Goal: Task Accomplishment & Management: Manage account settings

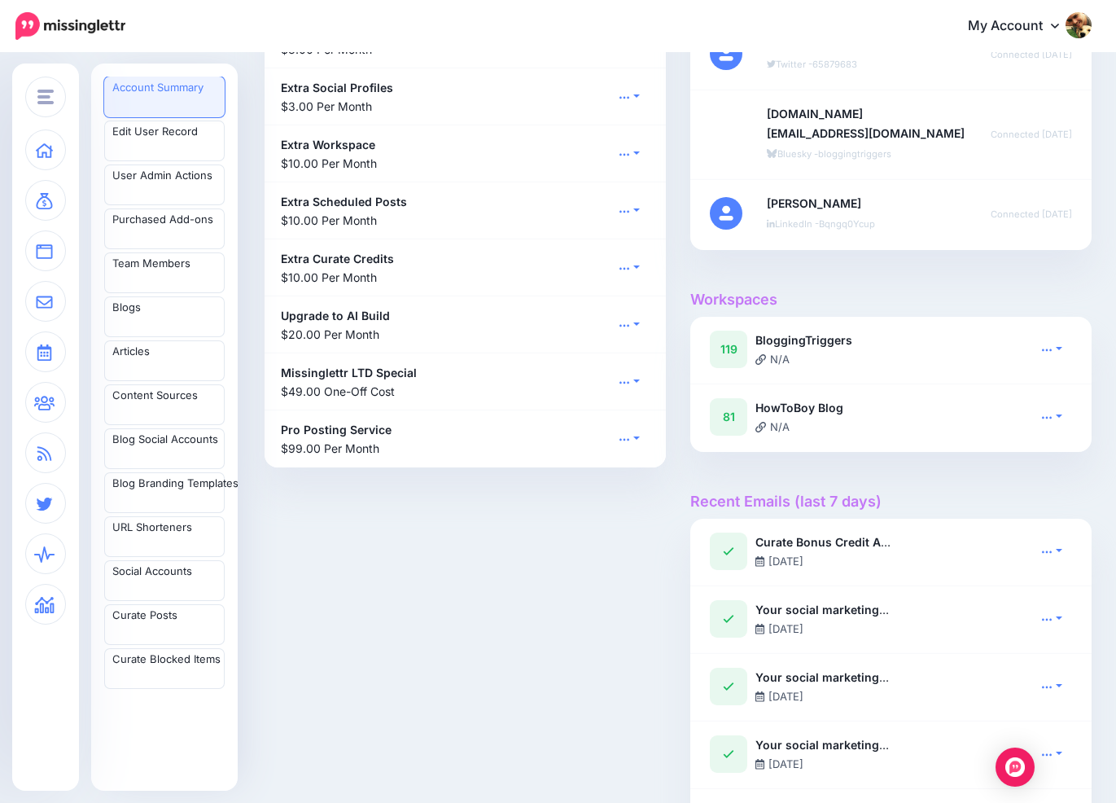
scroll to position [1399, 0]
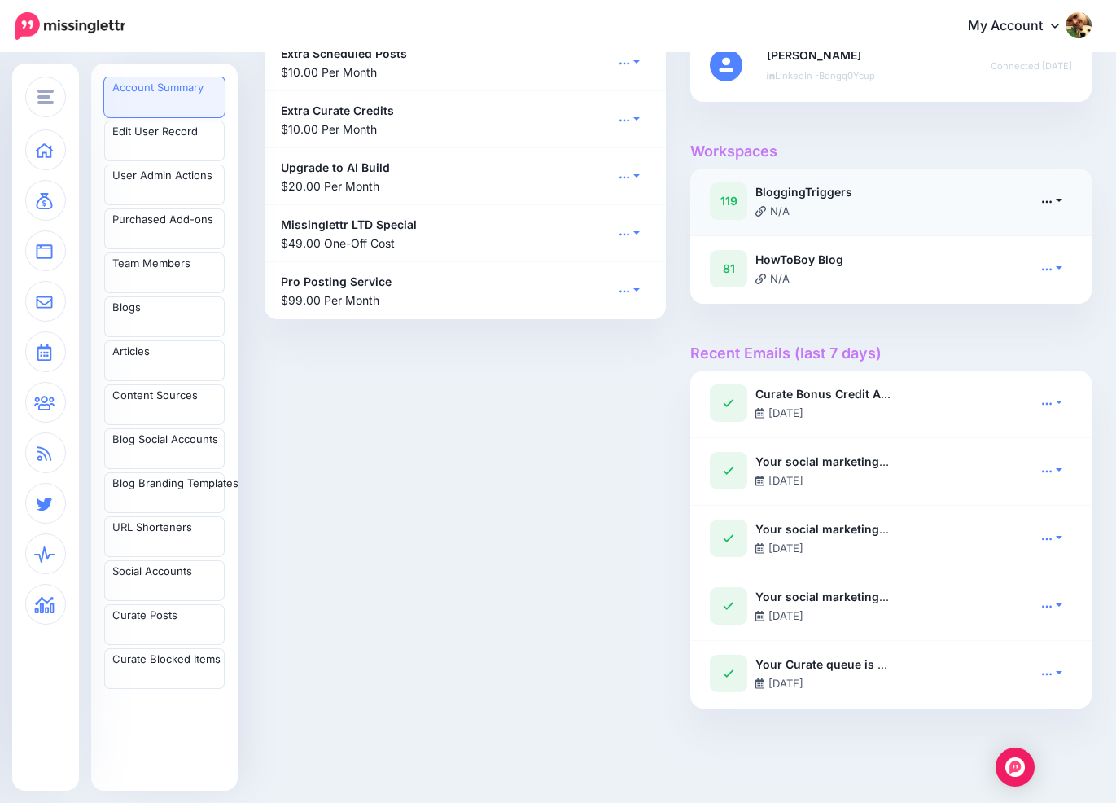
click at [1053, 202] on icon at bounding box center [1046, 200] width 11 height 11
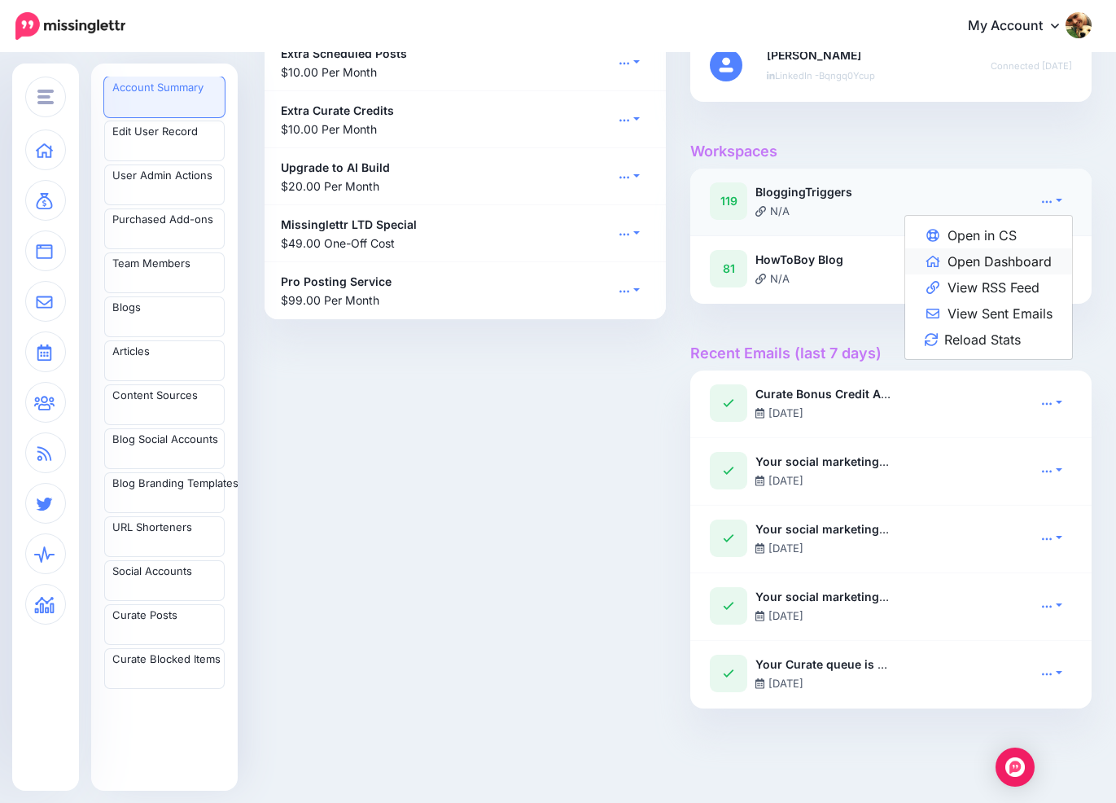
click at [1018, 255] on link "Open Dashboard" at bounding box center [988, 261] width 167 height 26
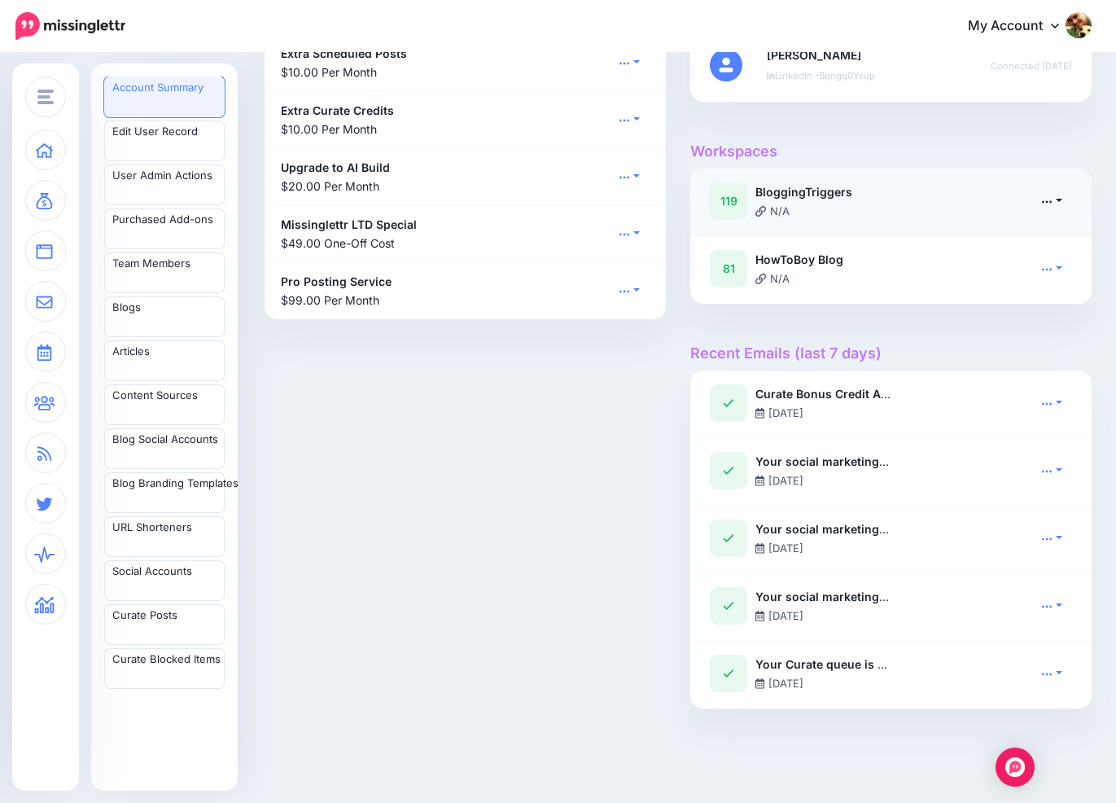
click at [1067, 204] on link at bounding box center [1051, 201] width 41 height 24
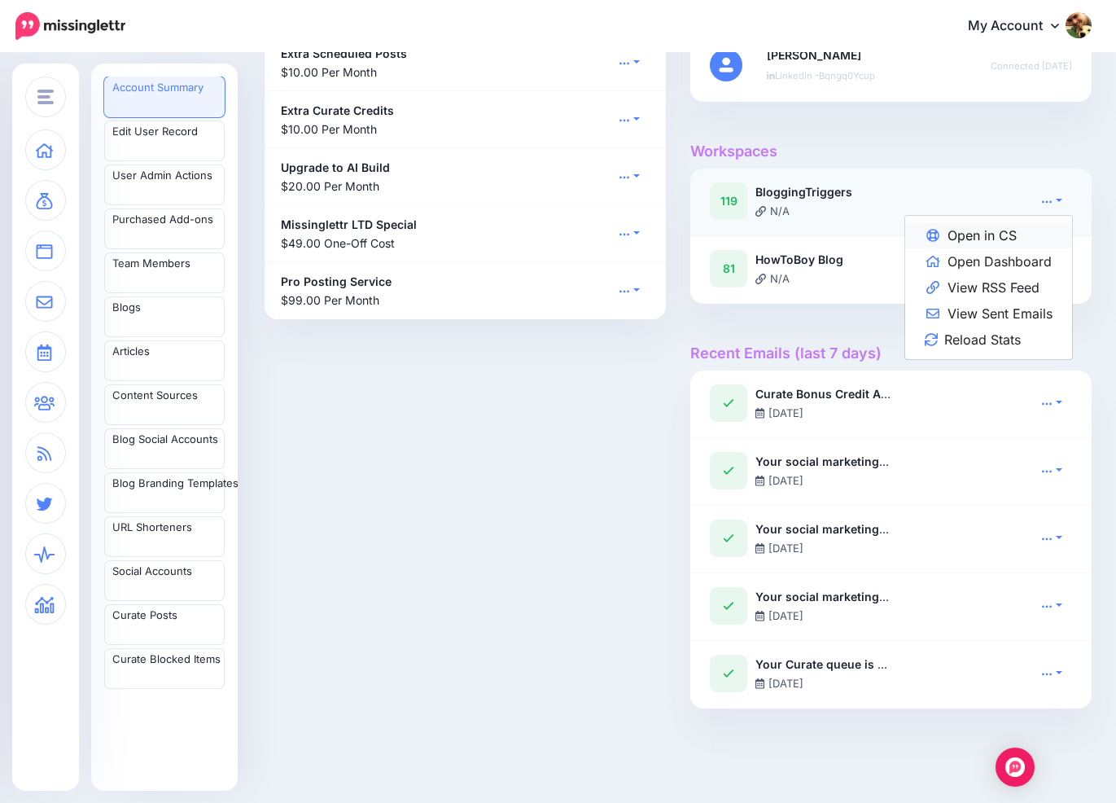
click at [1010, 230] on link "Open in CS" at bounding box center [988, 235] width 167 height 26
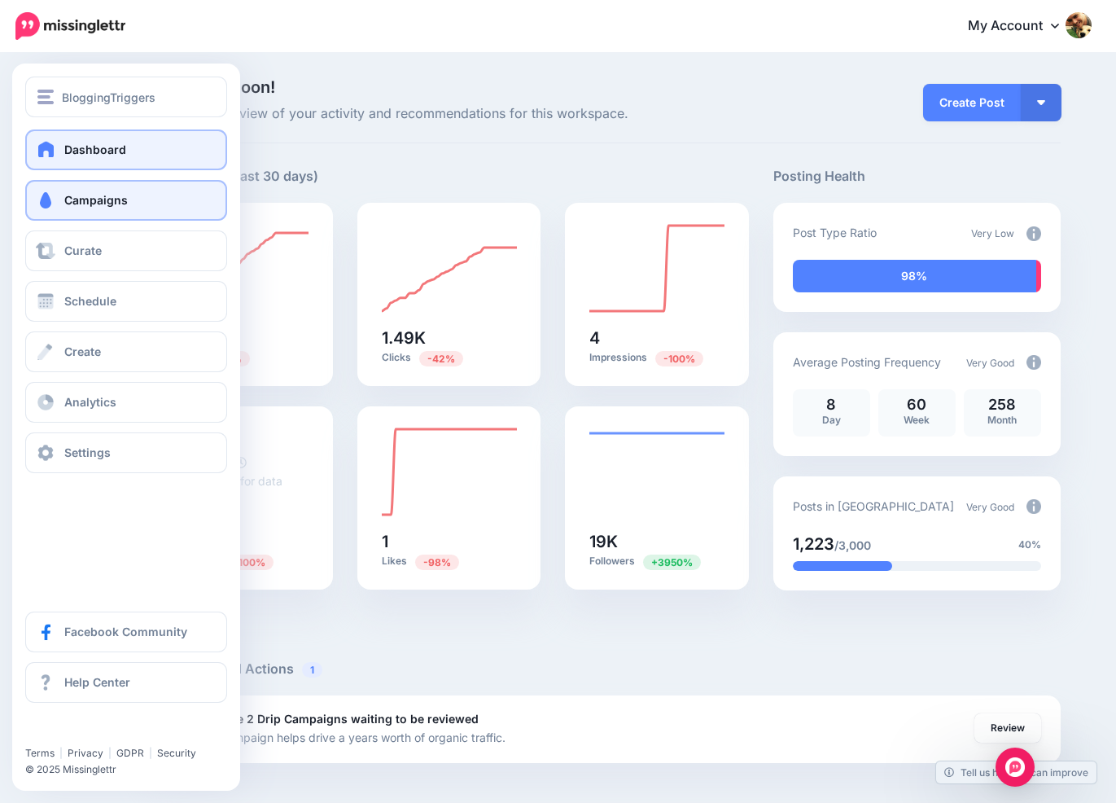
click at [88, 201] on span "Campaigns" at bounding box center [95, 200] width 63 height 14
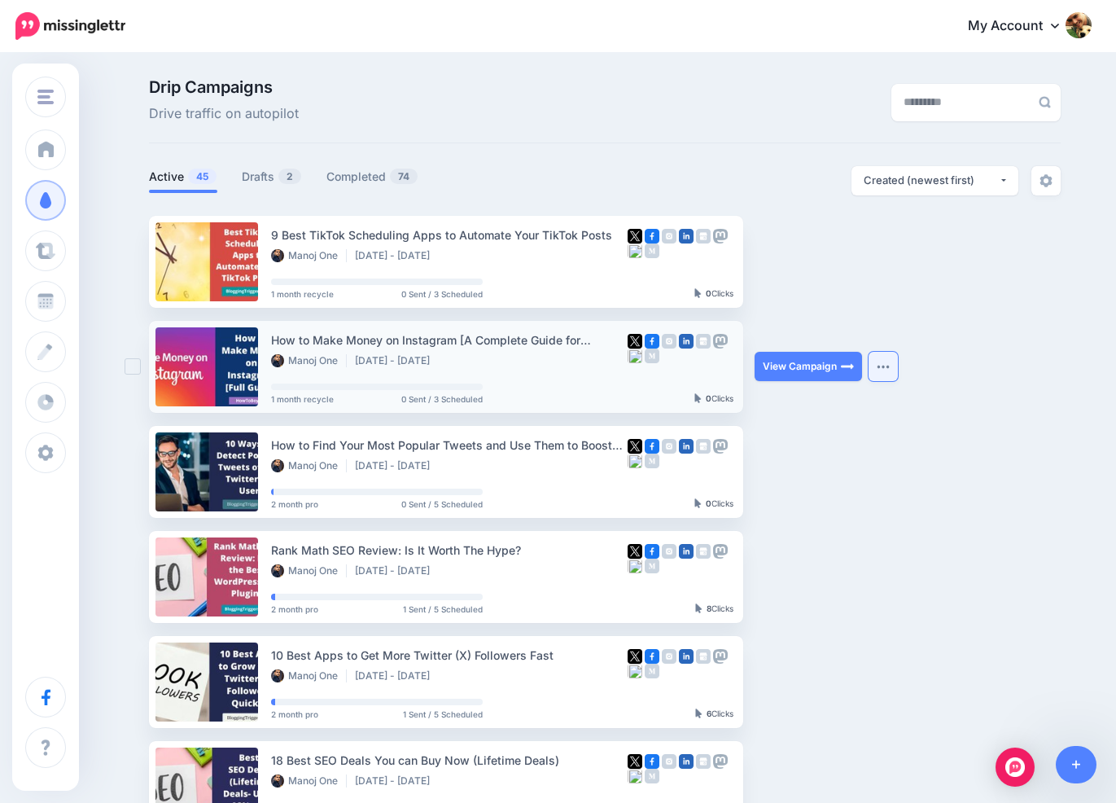
click at [898, 361] on button "button" at bounding box center [883, 366] width 29 height 29
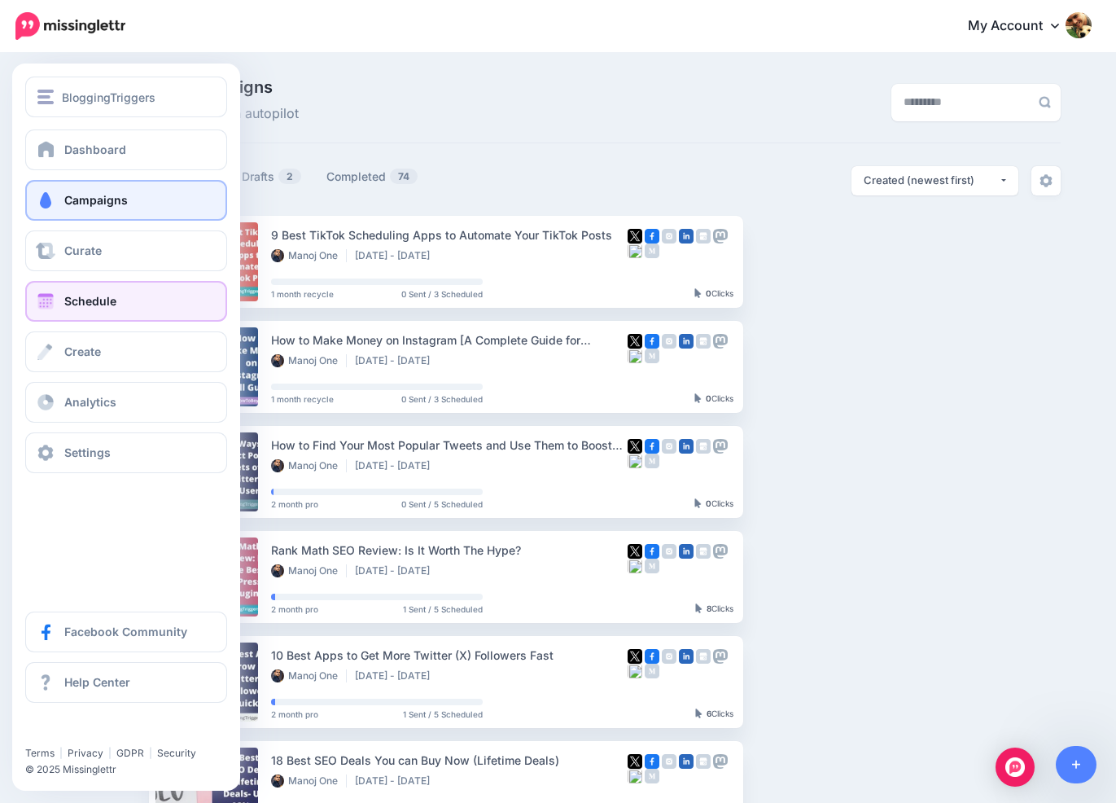
click at [113, 293] on link "Schedule" at bounding box center [126, 301] width 202 height 41
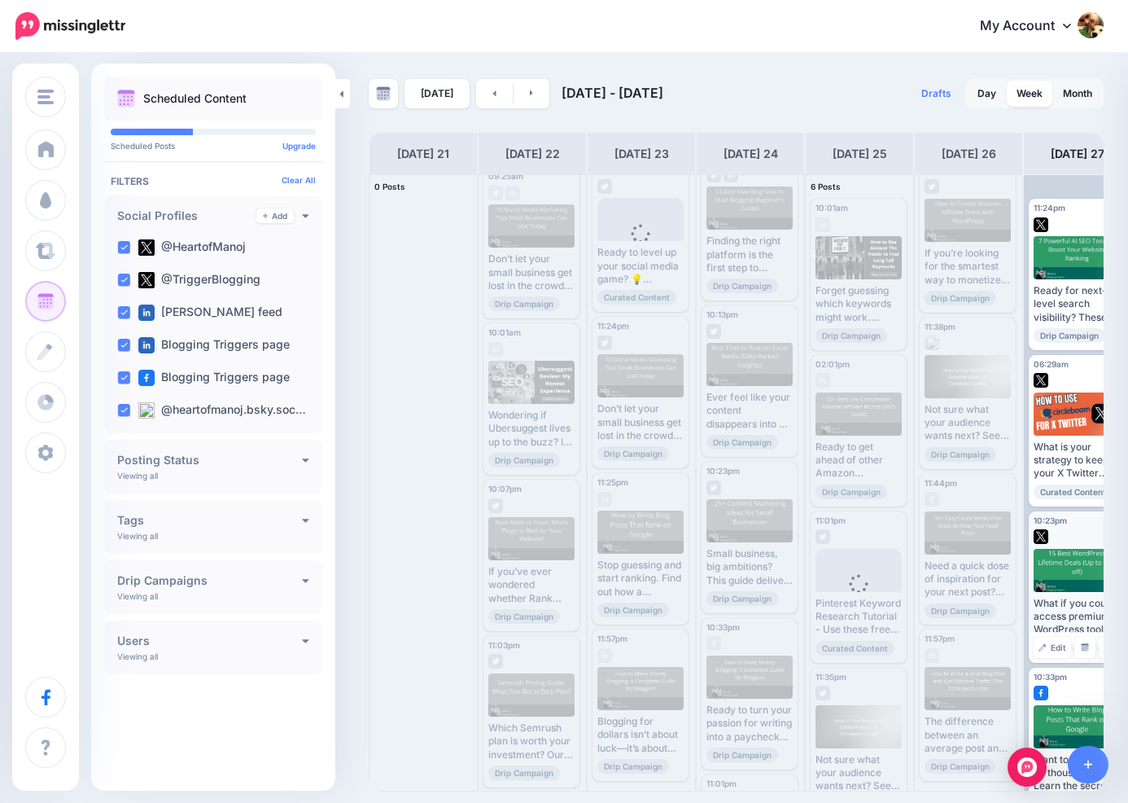
scroll to position [663, 0]
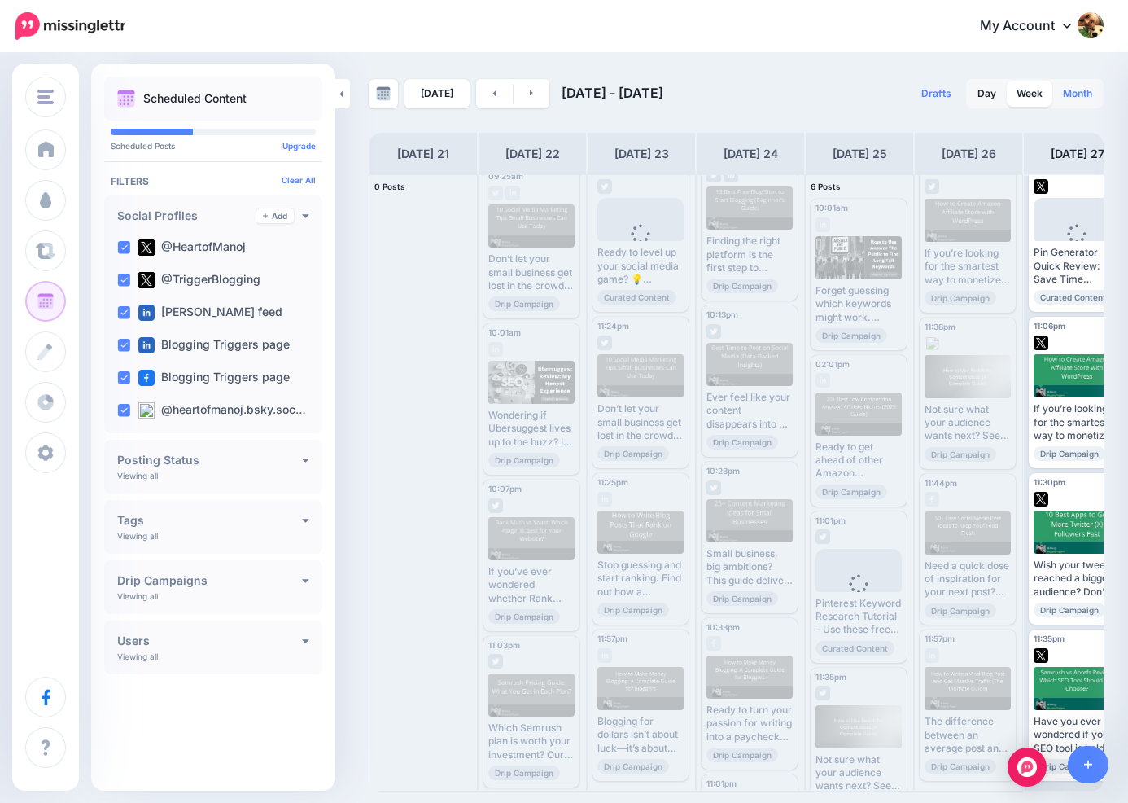
click at [1087, 86] on link "Month" at bounding box center [1077, 94] width 49 height 26
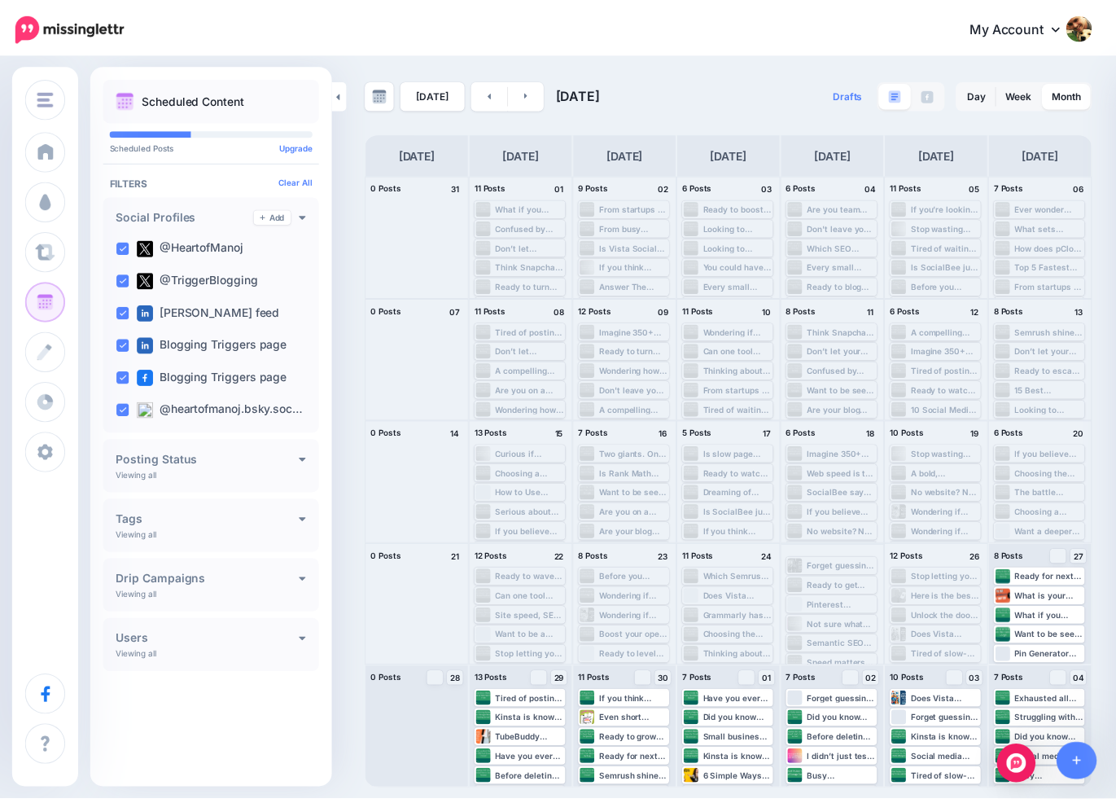
scroll to position [24, 0]
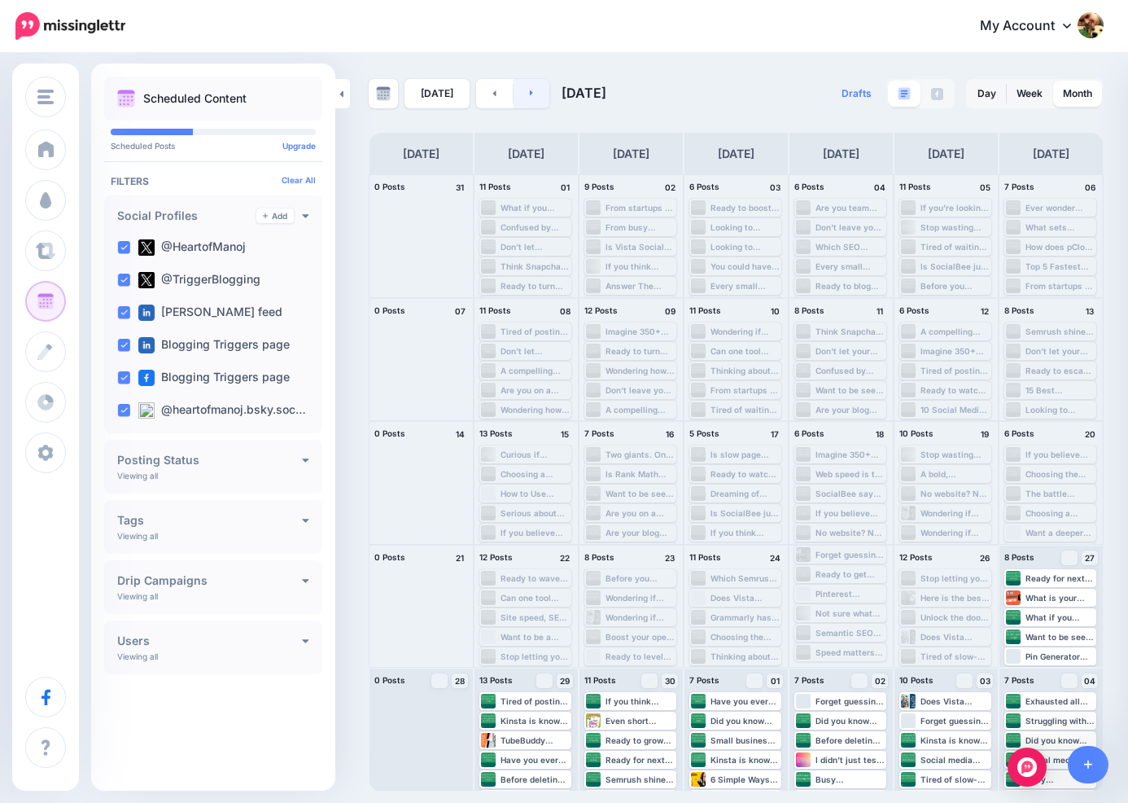
click at [533, 98] on link at bounding box center [532, 93] width 37 height 29
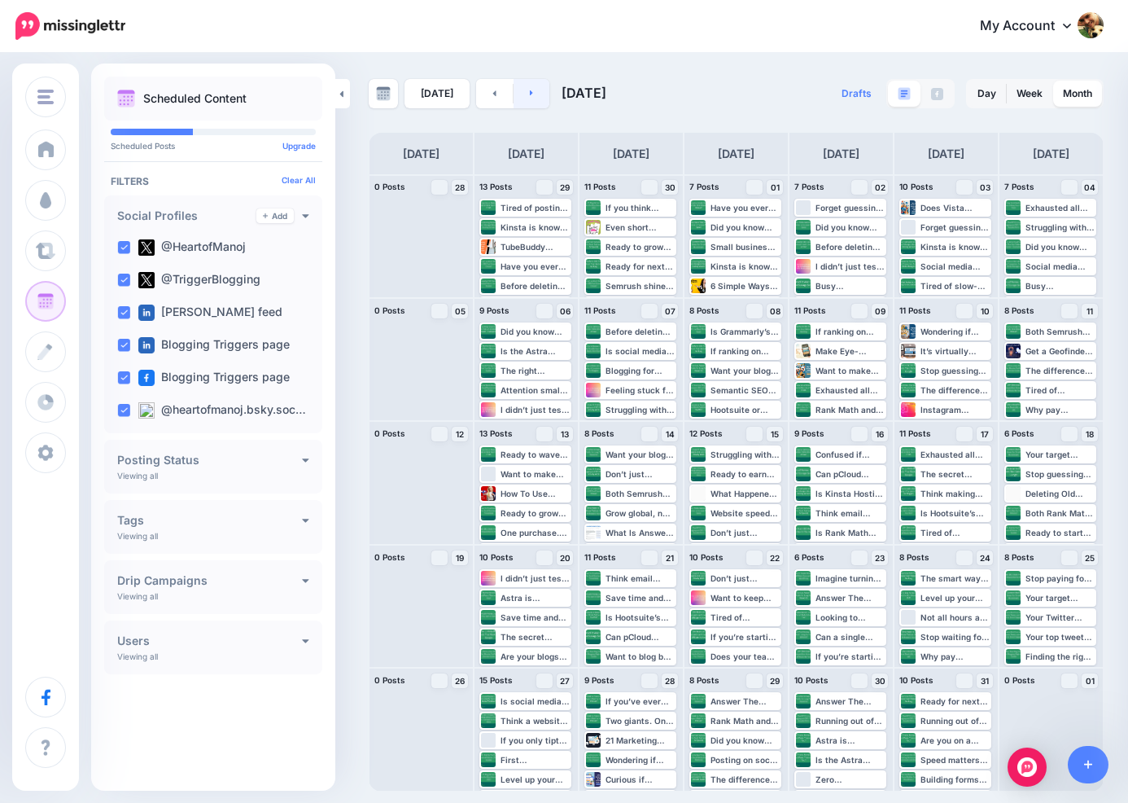
click at [530, 94] on icon at bounding box center [531, 93] width 3 height 6
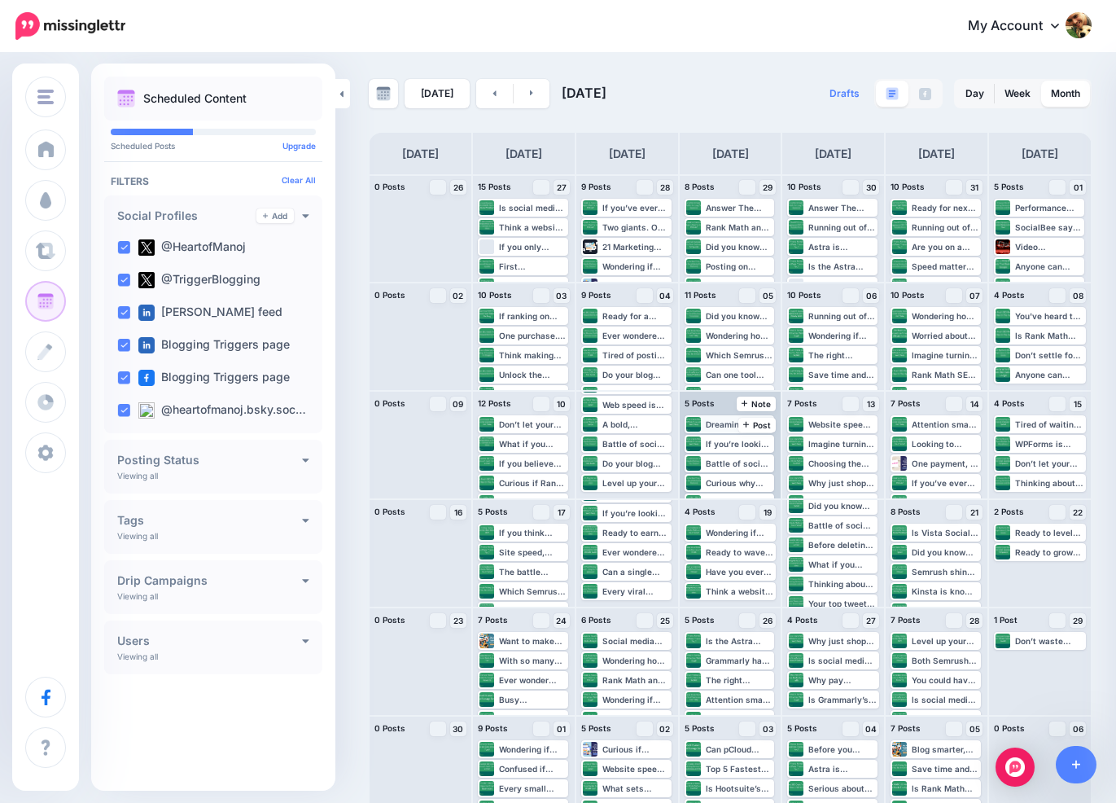
scroll to position [39, 0]
click at [392, 103] on link at bounding box center [383, 93] width 29 height 29
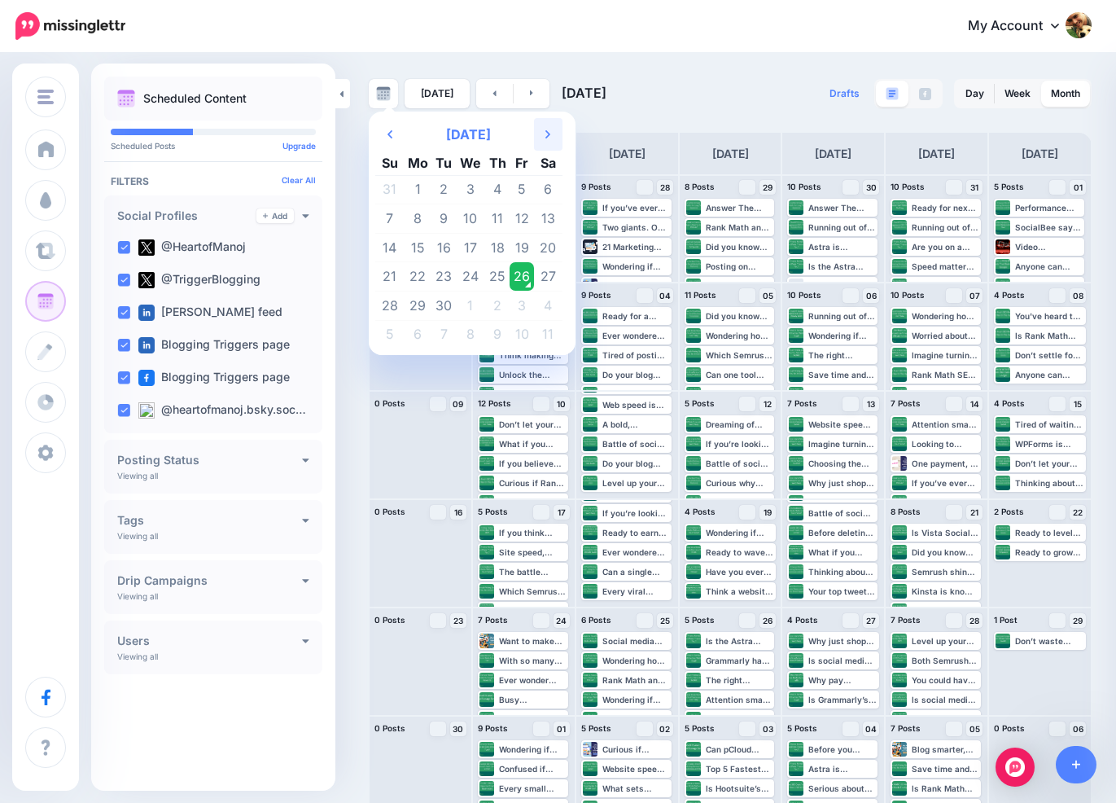
click at [553, 129] on th "Next Month" at bounding box center [548, 134] width 28 height 33
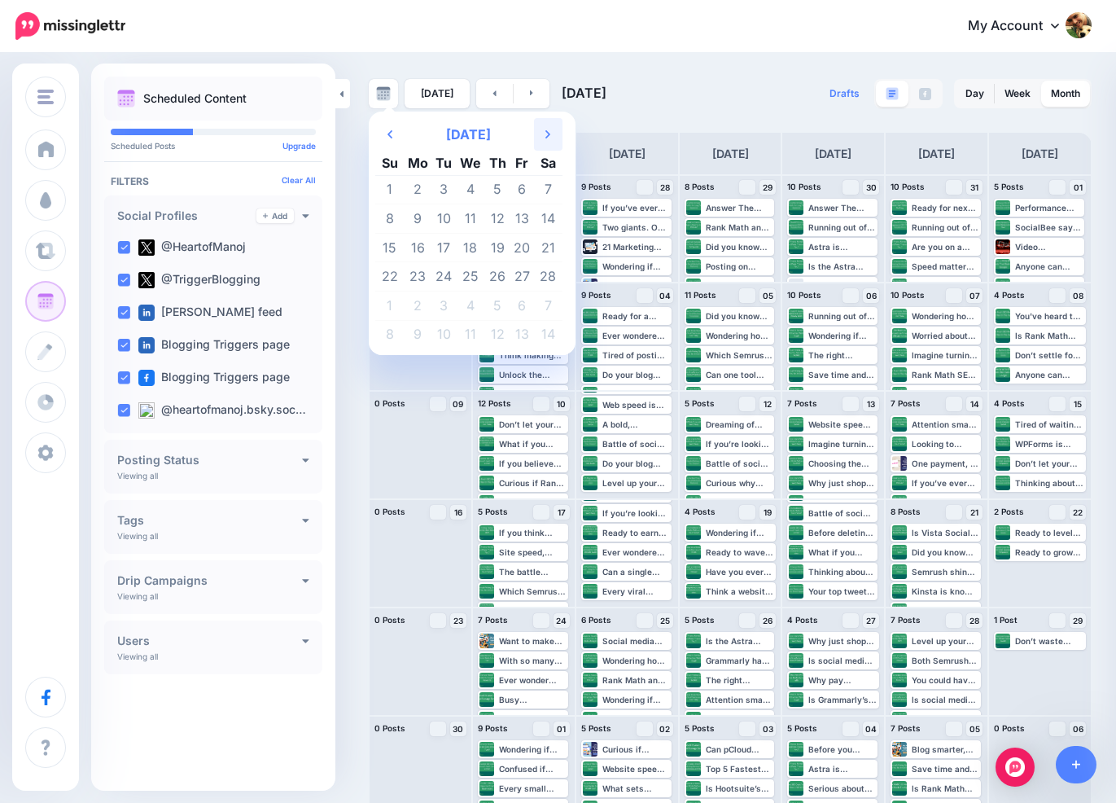
click at [553, 129] on th "Next Month" at bounding box center [548, 134] width 28 height 33
click at [501, 243] on td "16" at bounding box center [497, 247] width 25 height 29
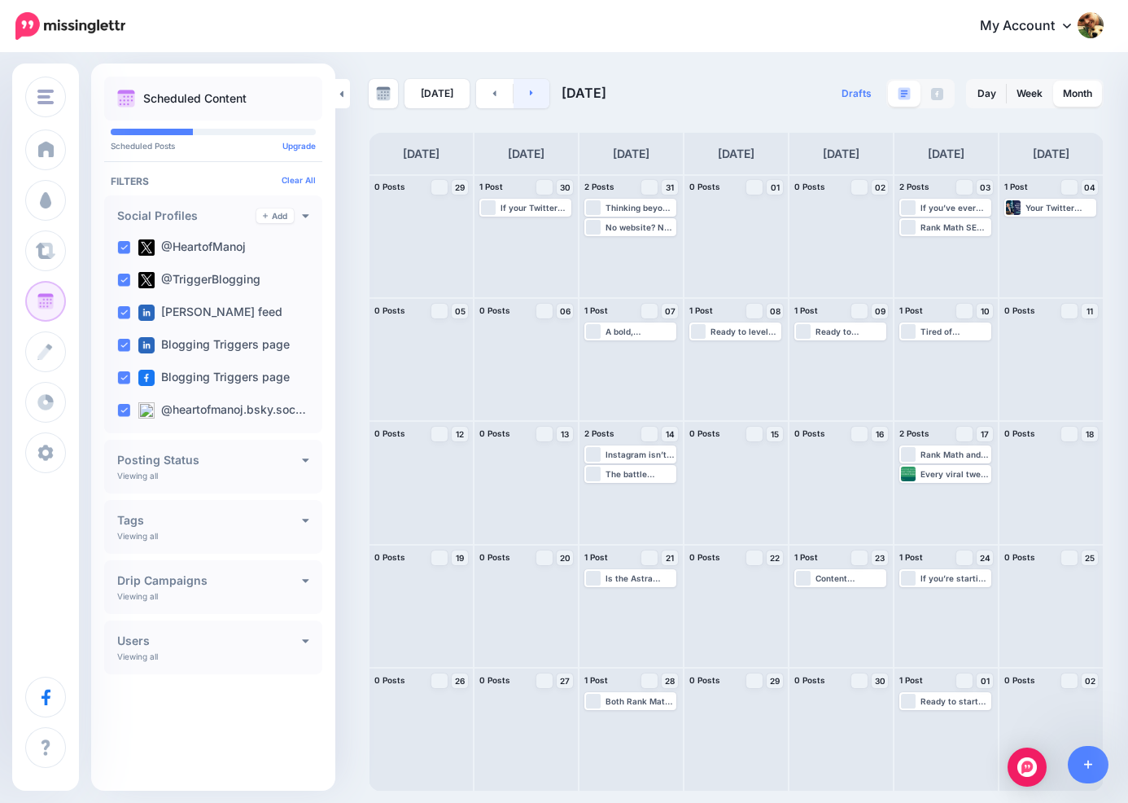
click at [539, 99] on link at bounding box center [532, 93] width 37 height 29
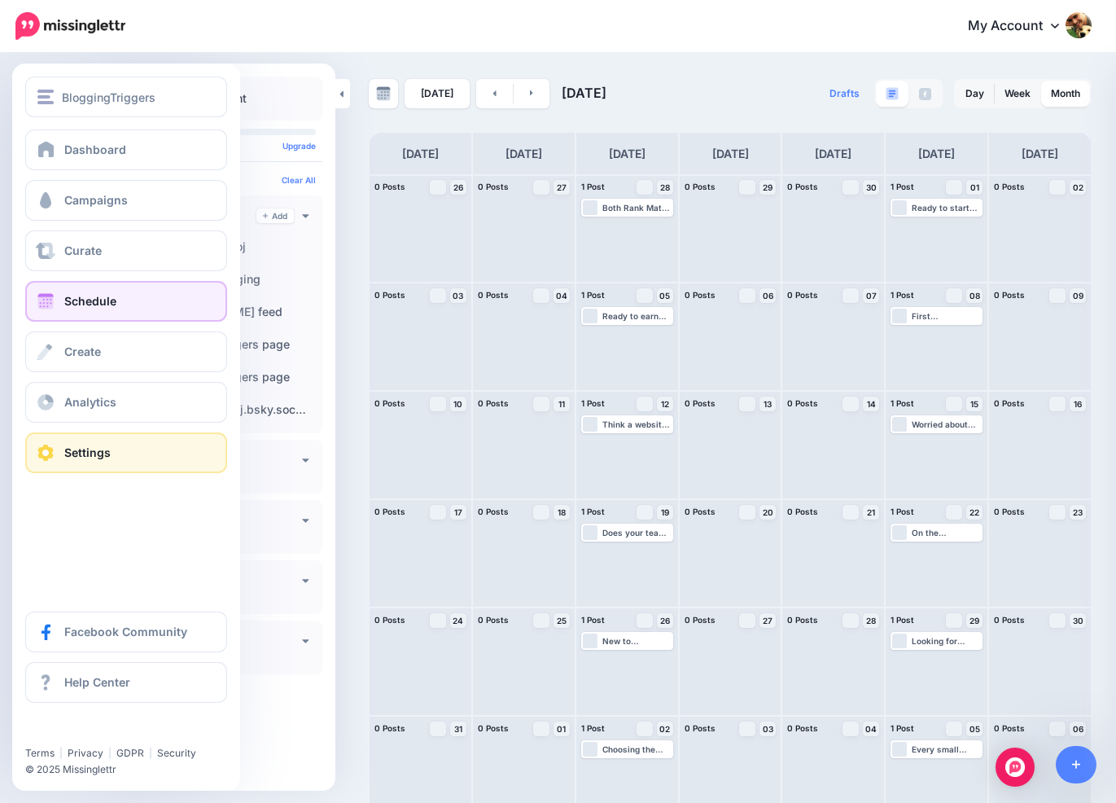
click at [103, 456] on span "Settings" at bounding box center [87, 452] width 46 height 14
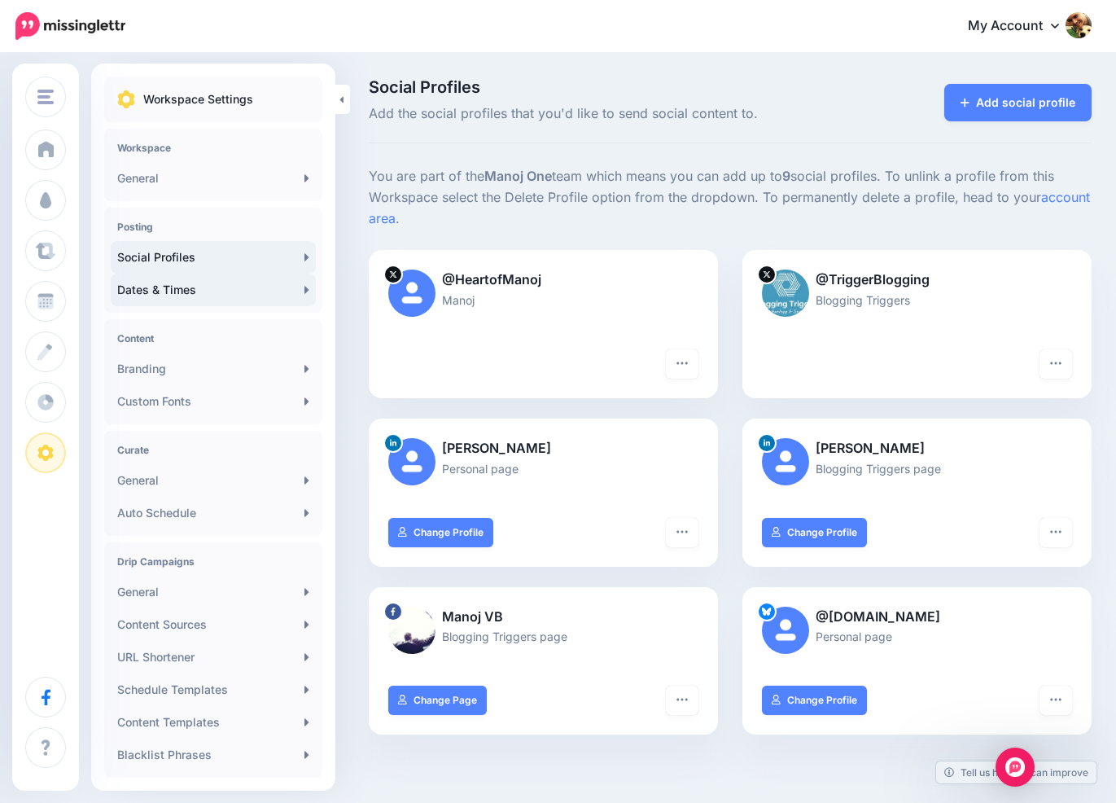
click at [175, 294] on link "Dates & Times" at bounding box center [213, 290] width 205 height 33
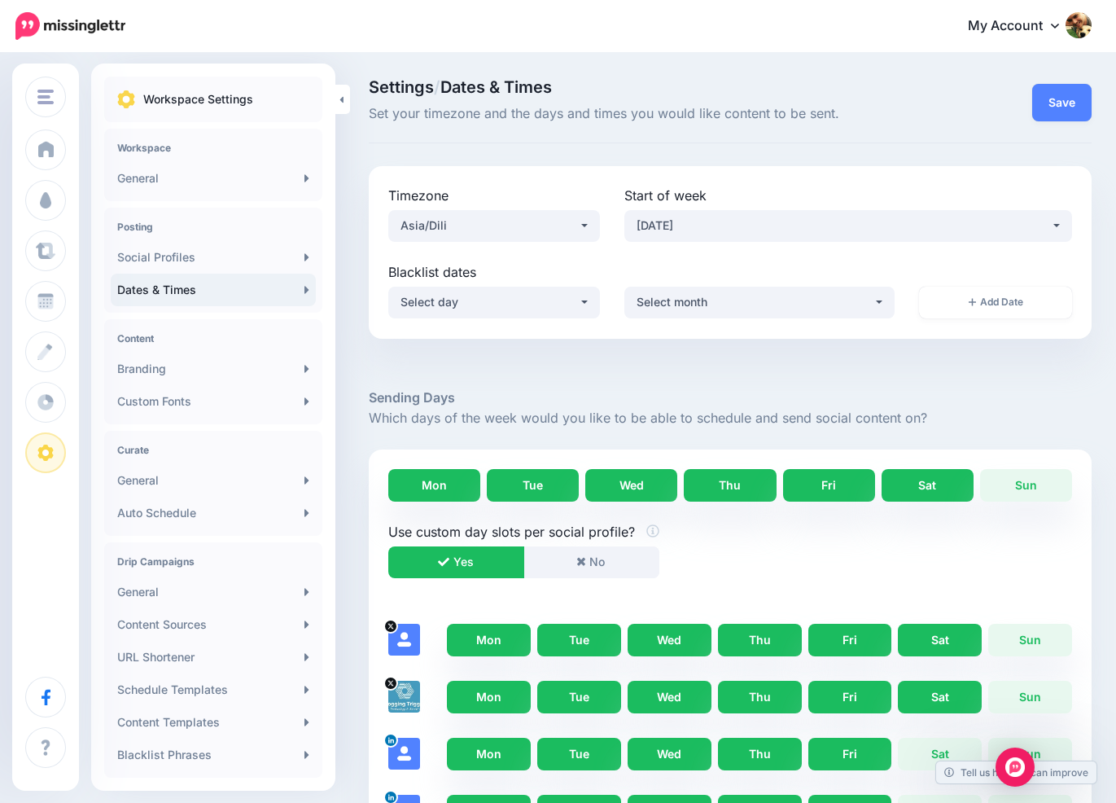
click at [514, 419] on p "Which days of the week would you like to be able to schedule and send social co…" at bounding box center [730, 418] width 723 height 21
click at [603, 415] on p "Which days of the week would you like to be able to schedule and send social co…" at bounding box center [730, 418] width 723 height 21
click at [553, 422] on p "Which days of the week would you like to be able to schedule and send social co…" at bounding box center [730, 418] width 723 height 21
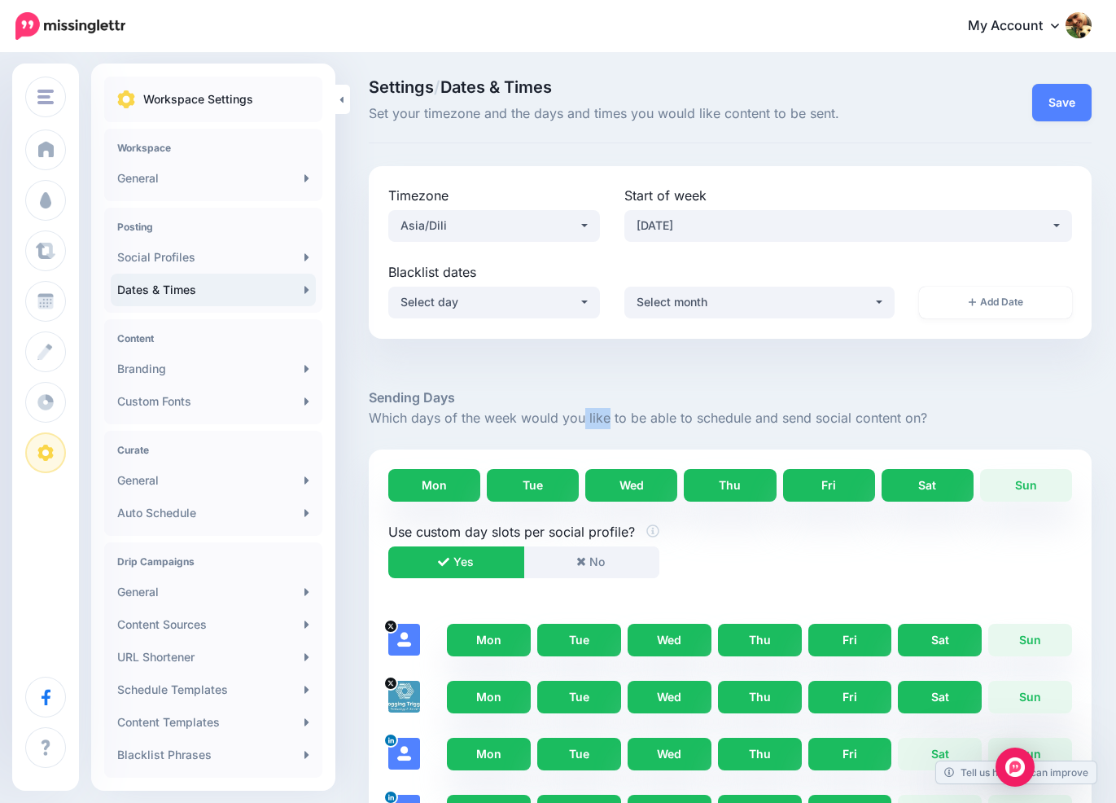
click at [553, 422] on p "Which days of the week would you like to be able to schedule and send social co…" at bounding box center [730, 418] width 723 height 21
click at [663, 422] on p "Which days of the week would you like to be able to schedule and send social co…" at bounding box center [730, 418] width 723 height 21
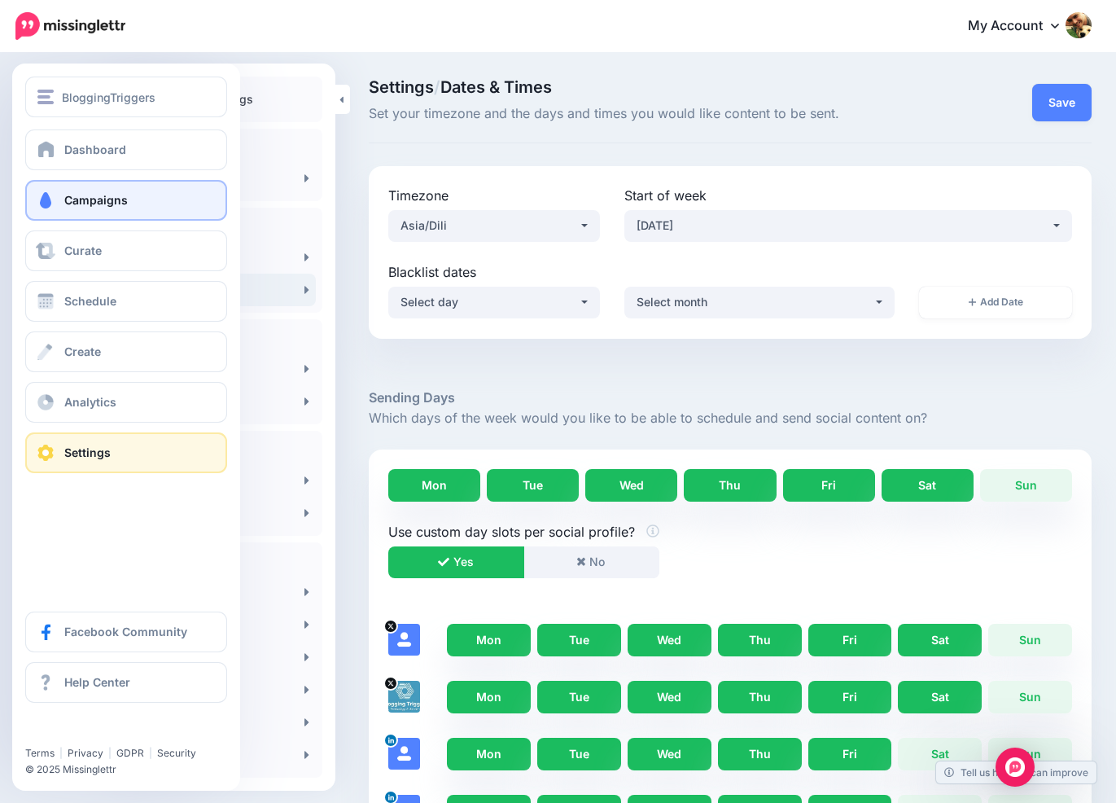
click at [81, 206] on span "Campaigns" at bounding box center [95, 200] width 63 height 14
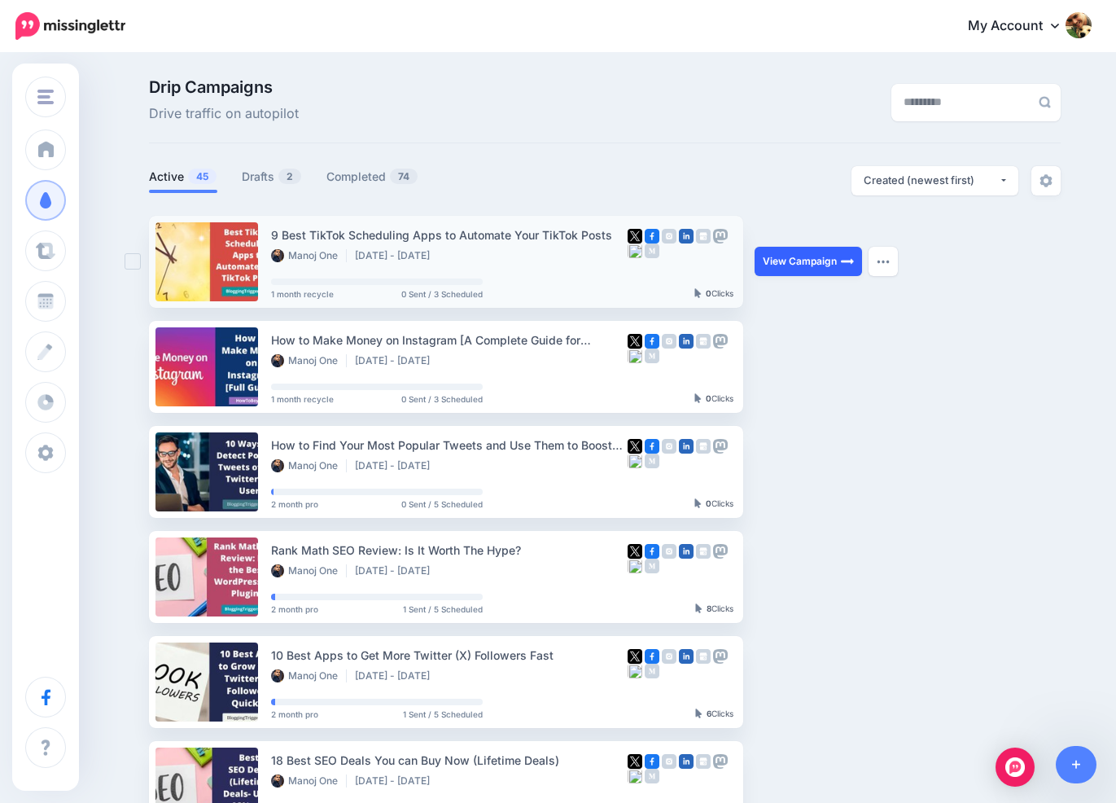
click at [821, 268] on link "View Campaign" at bounding box center [808, 261] width 107 height 29
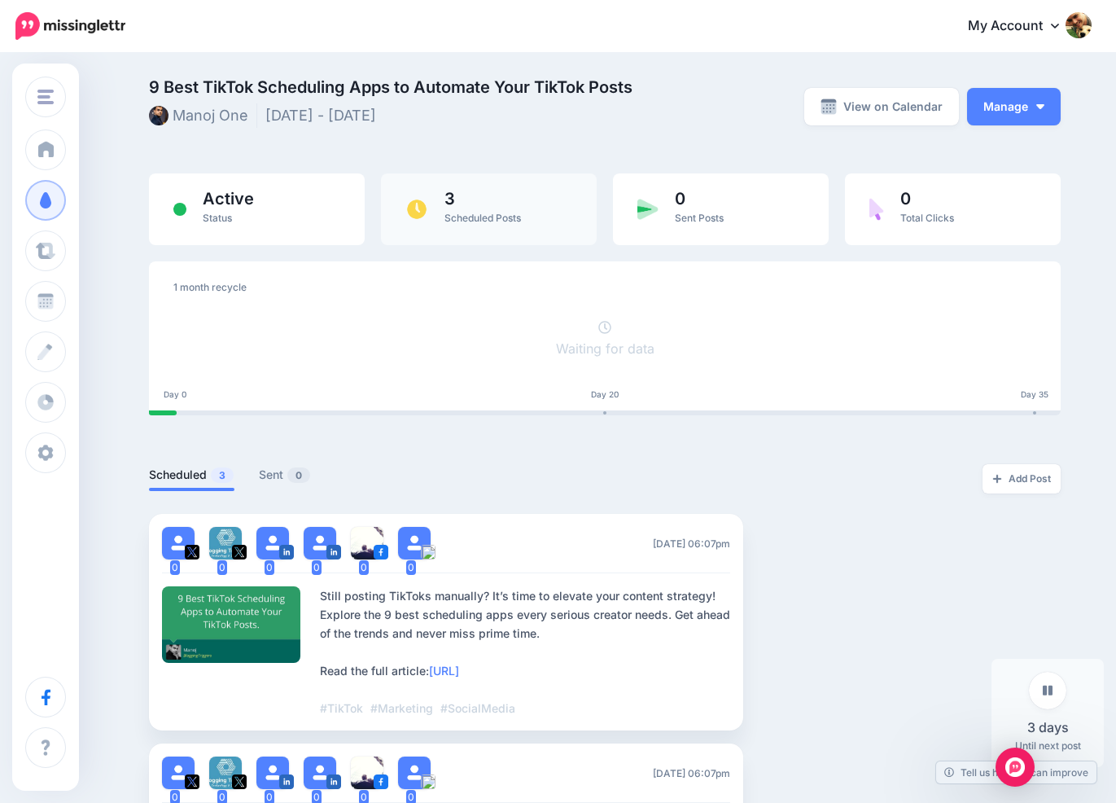
click at [485, 213] on span "Scheduled Posts" at bounding box center [482, 218] width 77 height 12
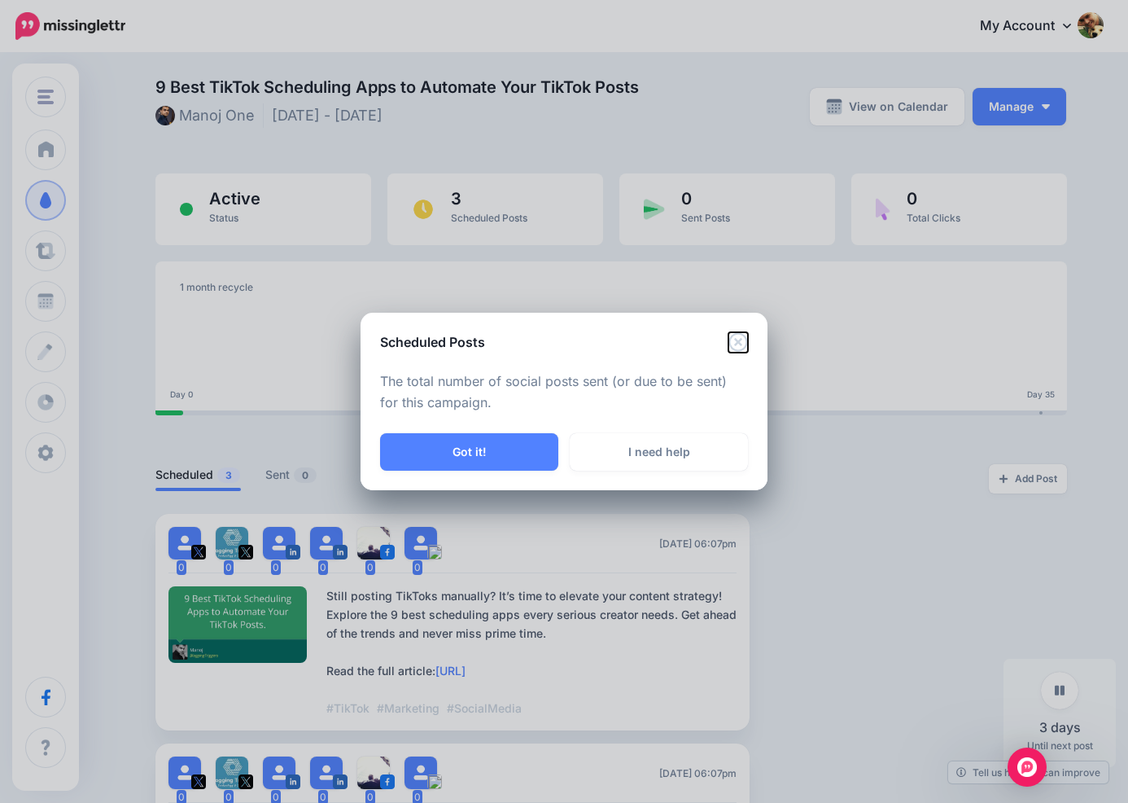
click at [735, 340] on icon "Close" at bounding box center [739, 342] width 20 height 20
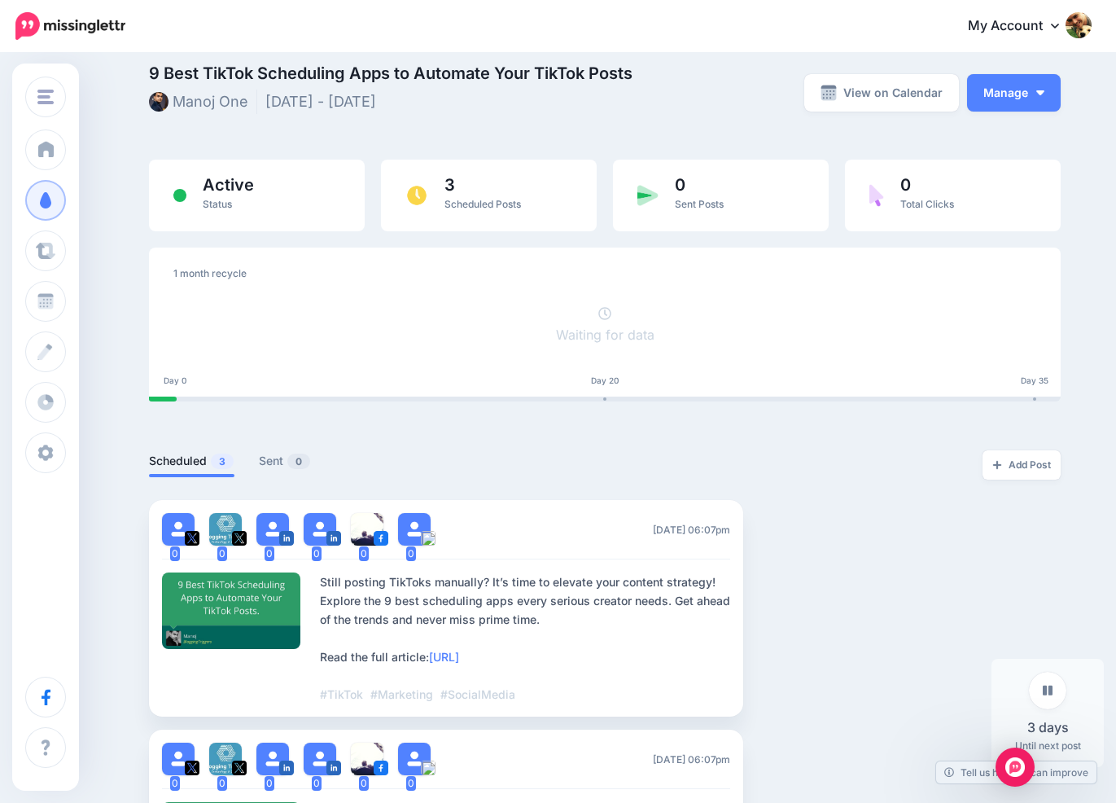
scroll to position [11, 0]
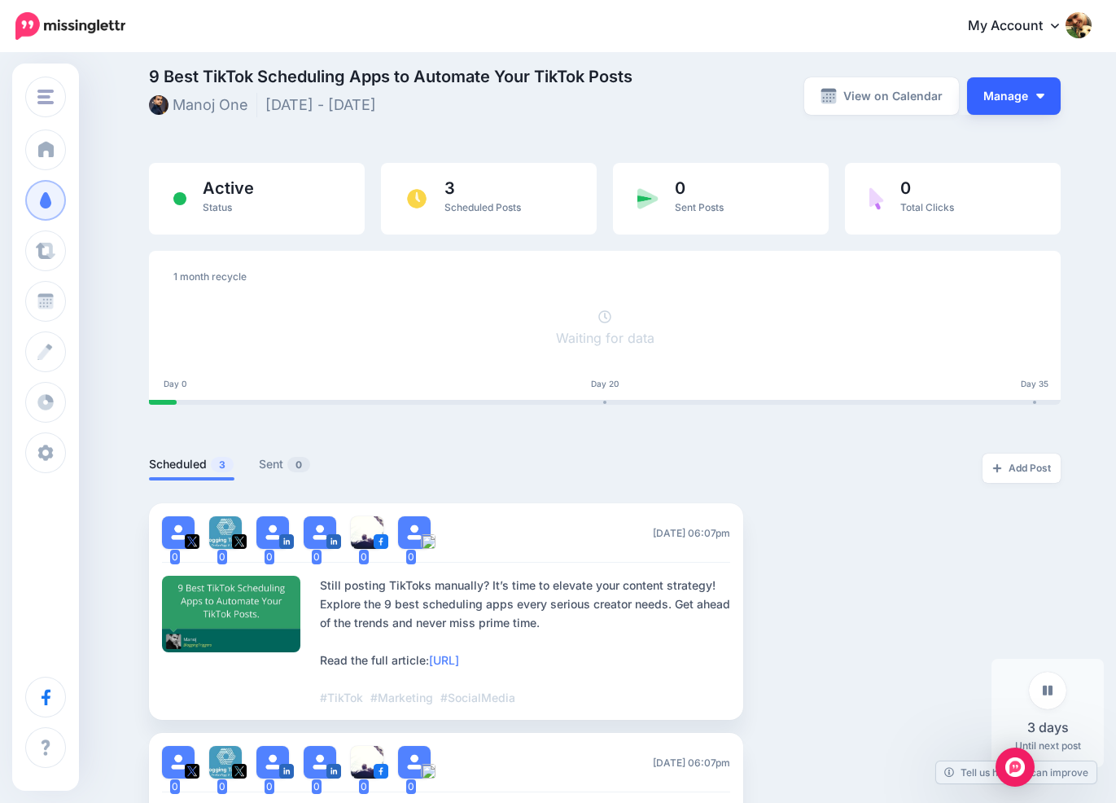
click at [1018, 100] on button "Manage" at bounding box center [1014, 95] width 94 height 37
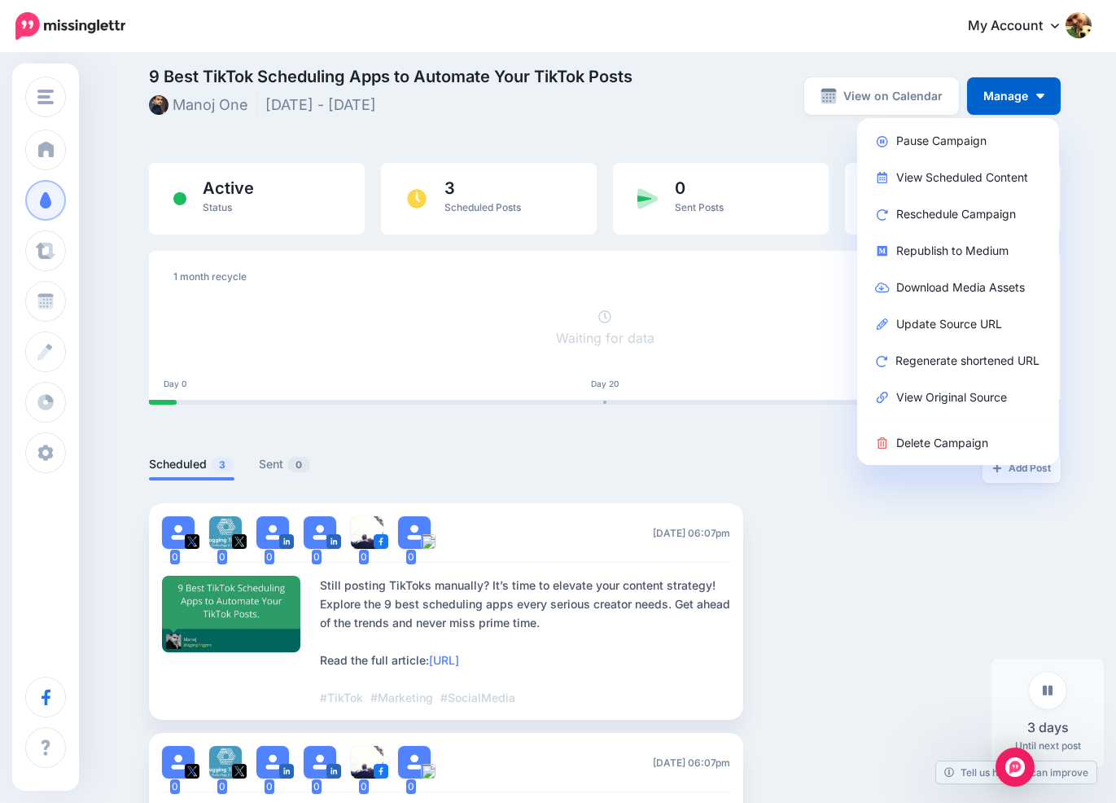
click at [619, 112] on div "9 Best TikTok Scheduling Apps to Automate Your TikTok Posts Manoj One [DATE] - …" at bounding box center [449, 95] width 624 height 54
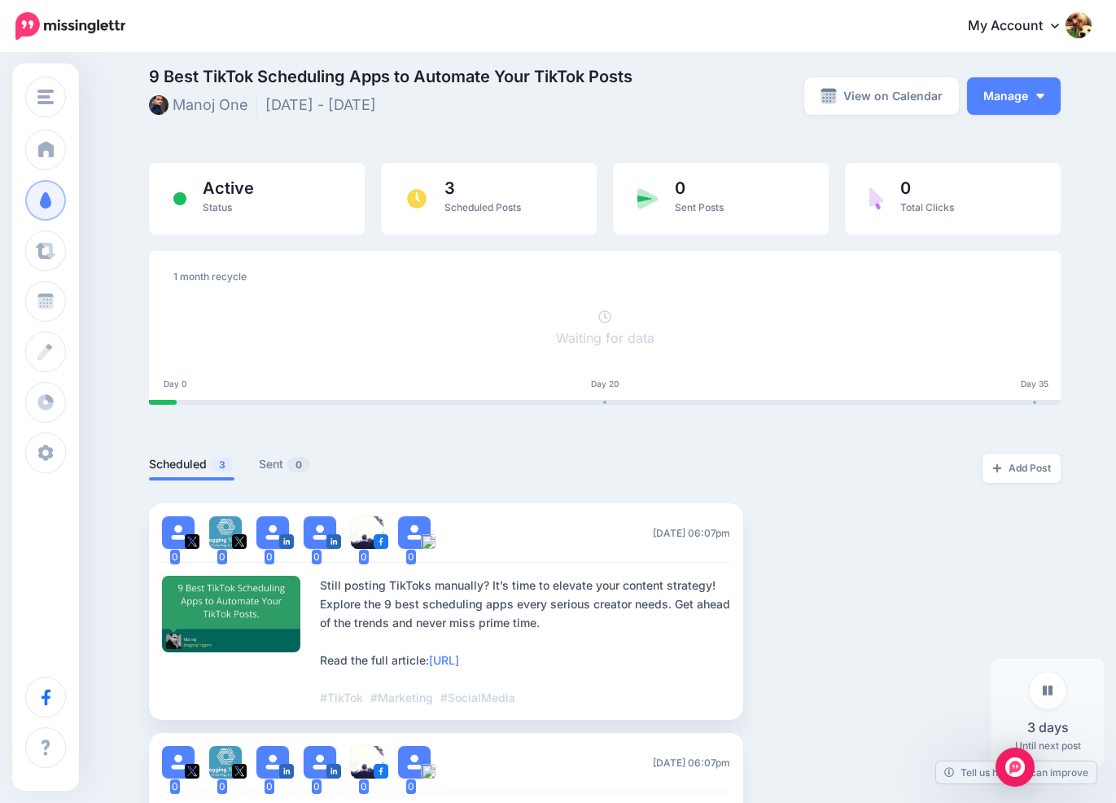
click at [405, 135] on div "9 Best TikTok Scheduling Apps to Automate Your TikTok Posts Manoj One Sep 30 20…" at bounding box center [605, 104] width 912 height 72
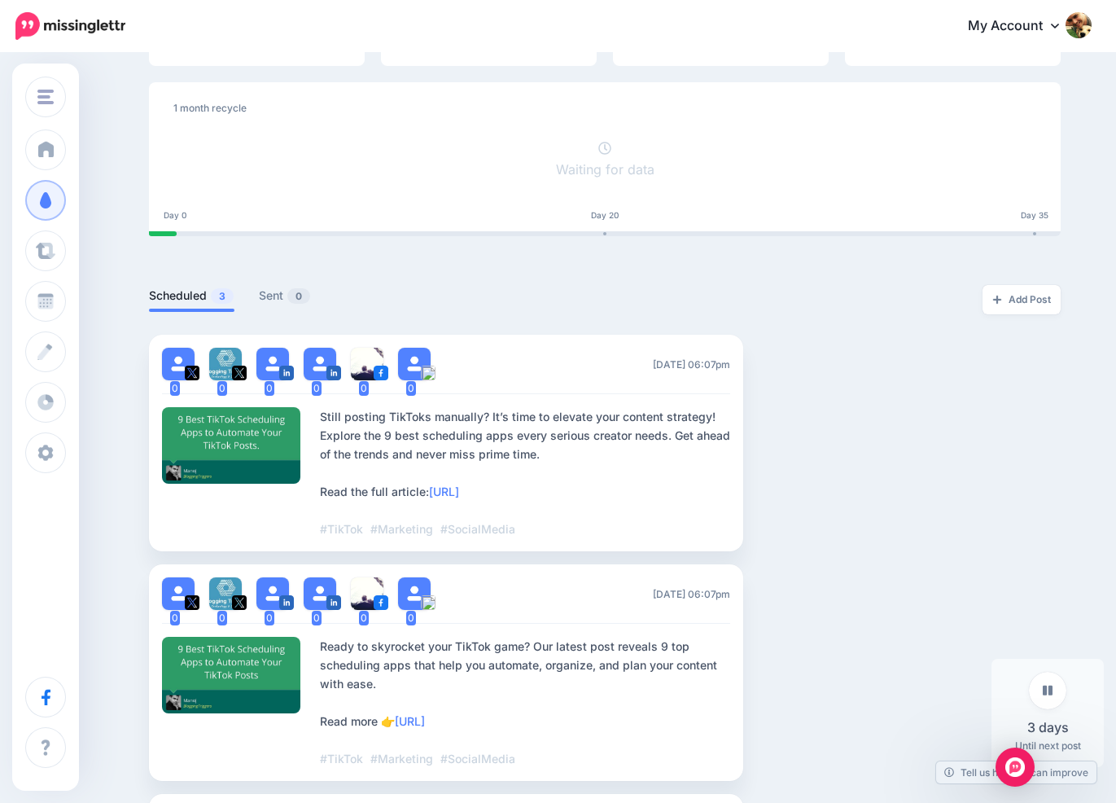
scroll to position [253, 0]
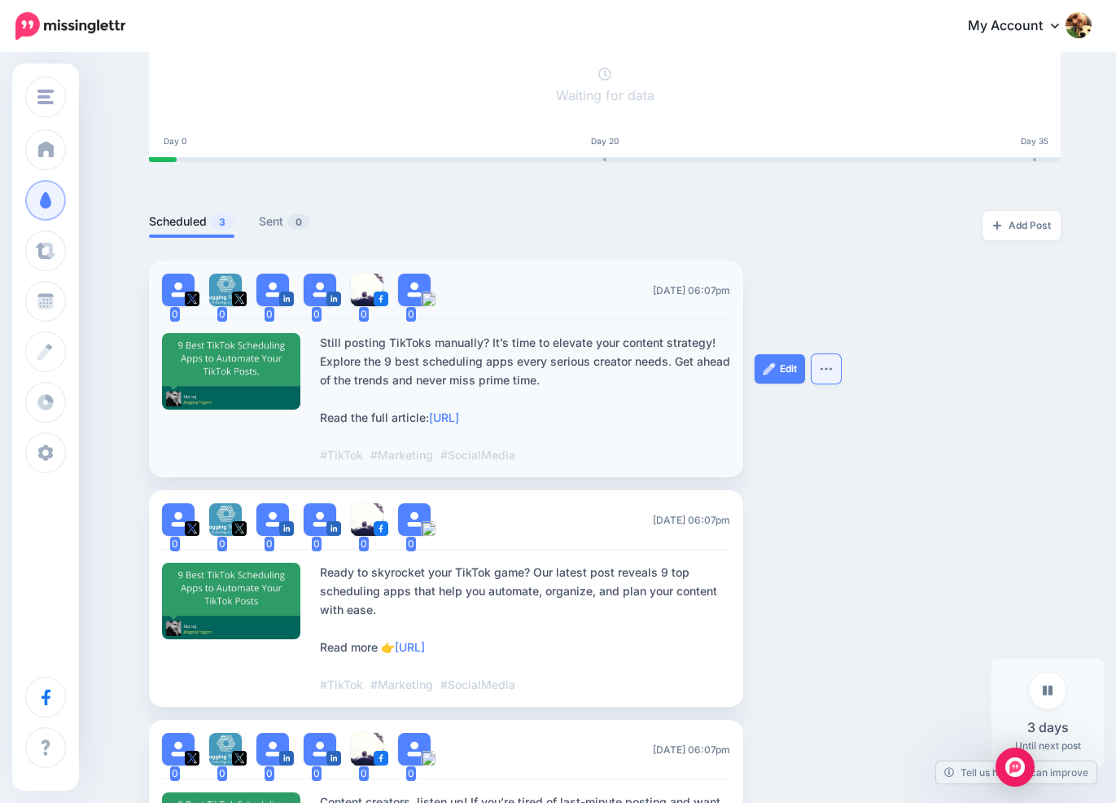
click at [836, 361] on button "button" at bounding box center [826, 368] width 29 height 29
click at [468, 348] on div "Still posting TikToks manually? It’s time to elevate your content strategy! Exp…" at bounding box center [525, 398] width 410 height 131
click at [401, 346] on div "Still posting TikToks manually? It’s time to elevate your content strategy! Exp…" at bounding box center [525, 398] width 410 height 131
click at [273, 217] on link "Sent 0" at bounding box center [285, 222] width 52 height 20
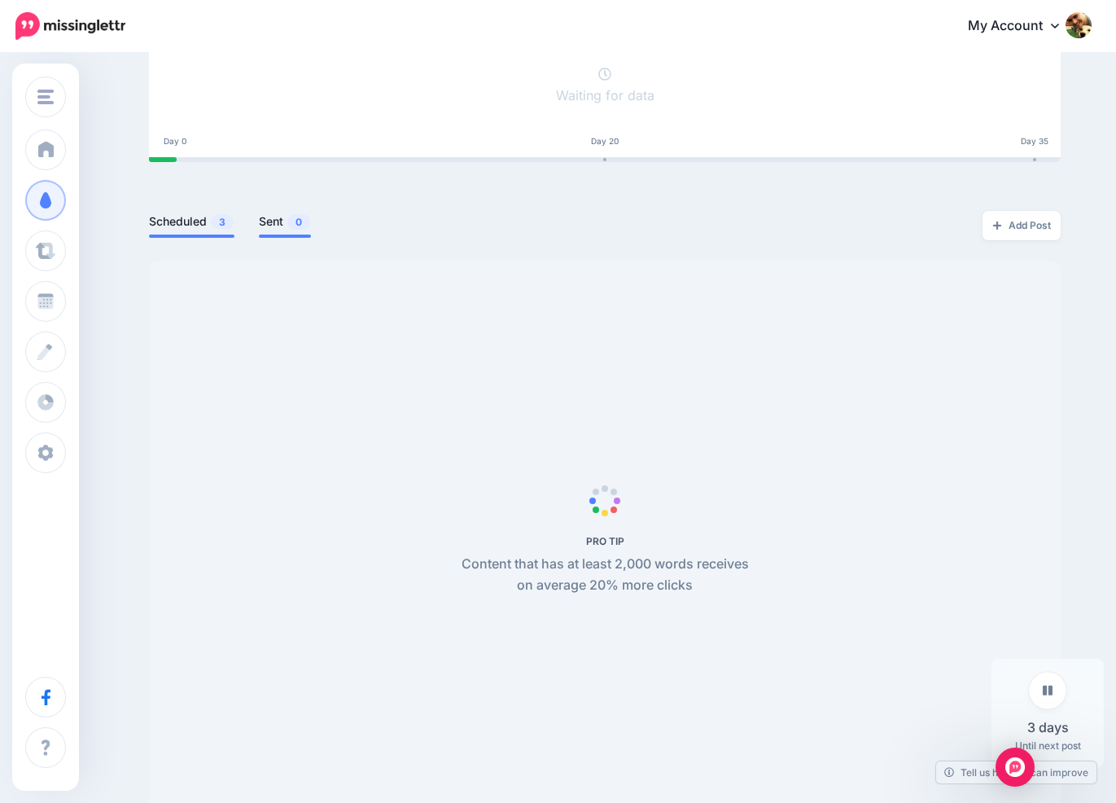
click at [182, 228] on link "Scheduled 3" at bounding box center [191, 222] width 85 height 20
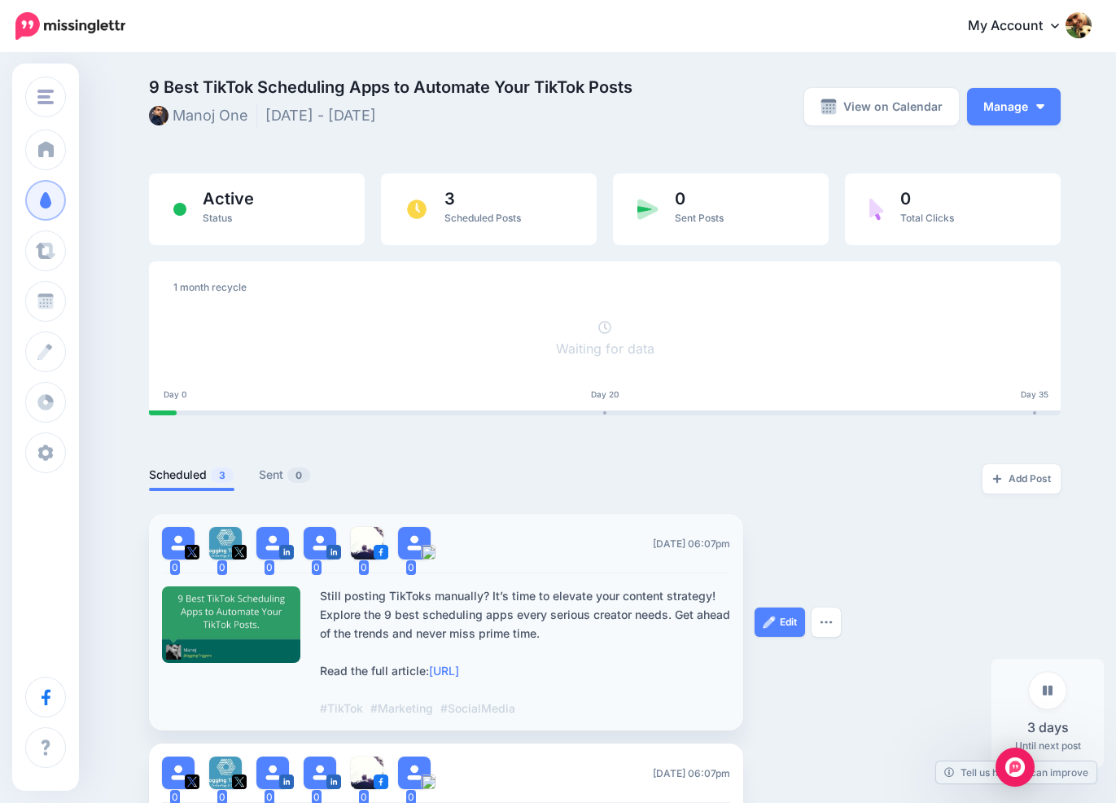
scroll to position [0, 0]
click at [876, 108] on link "View on Calendar" at bounding box center [881, 106] width 155 height 37
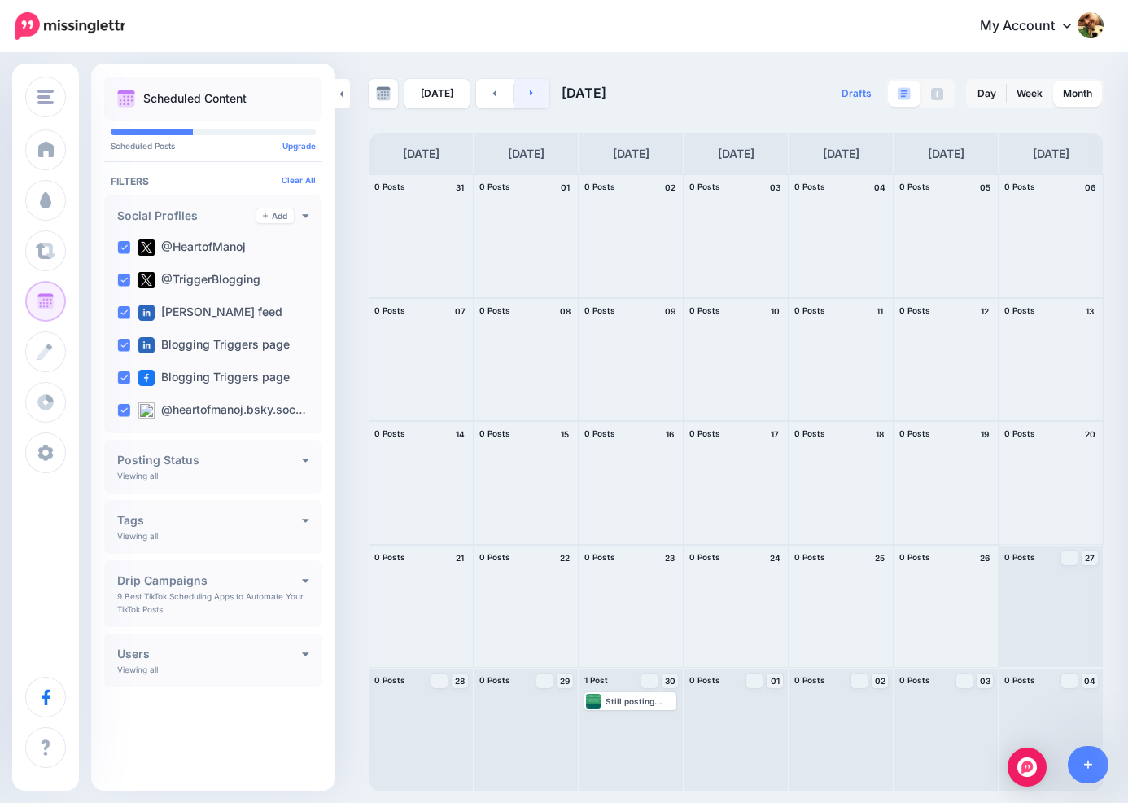
click at [539, 100] on link at bounding box center [532, 93] width 37 height 29
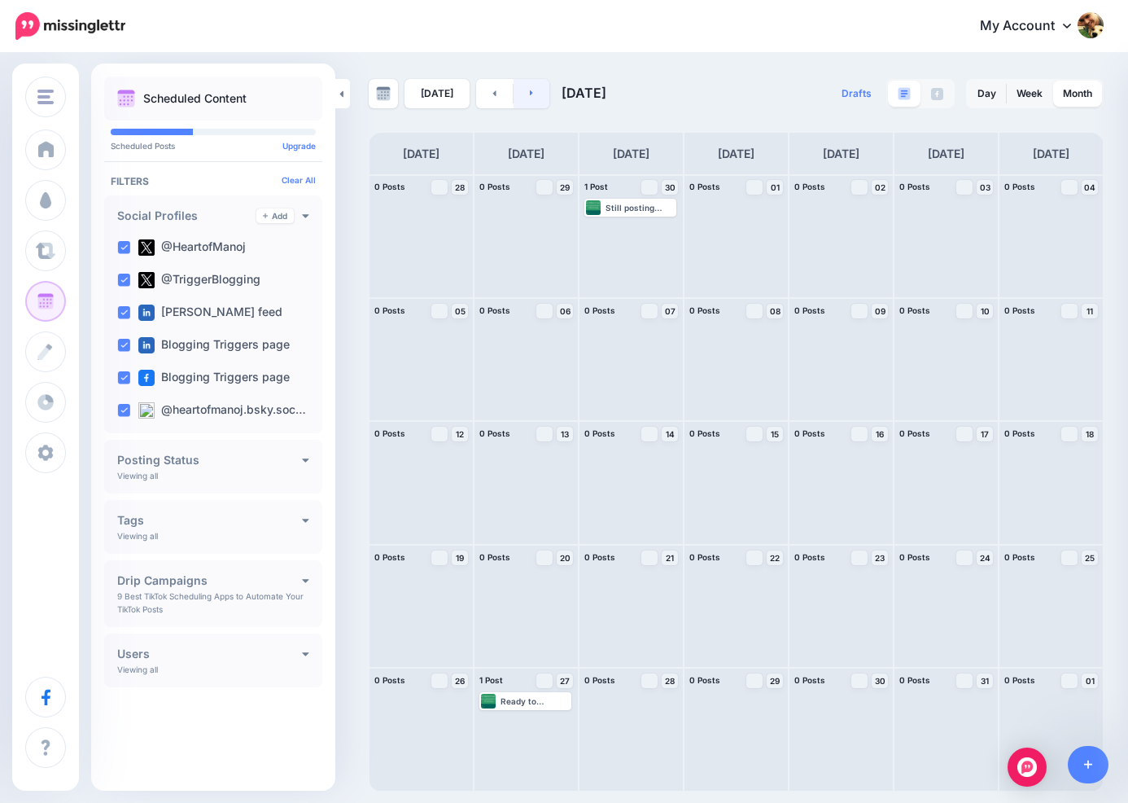
click at [539, 100] on link at bounding box center [532, 93] width 37 height 29
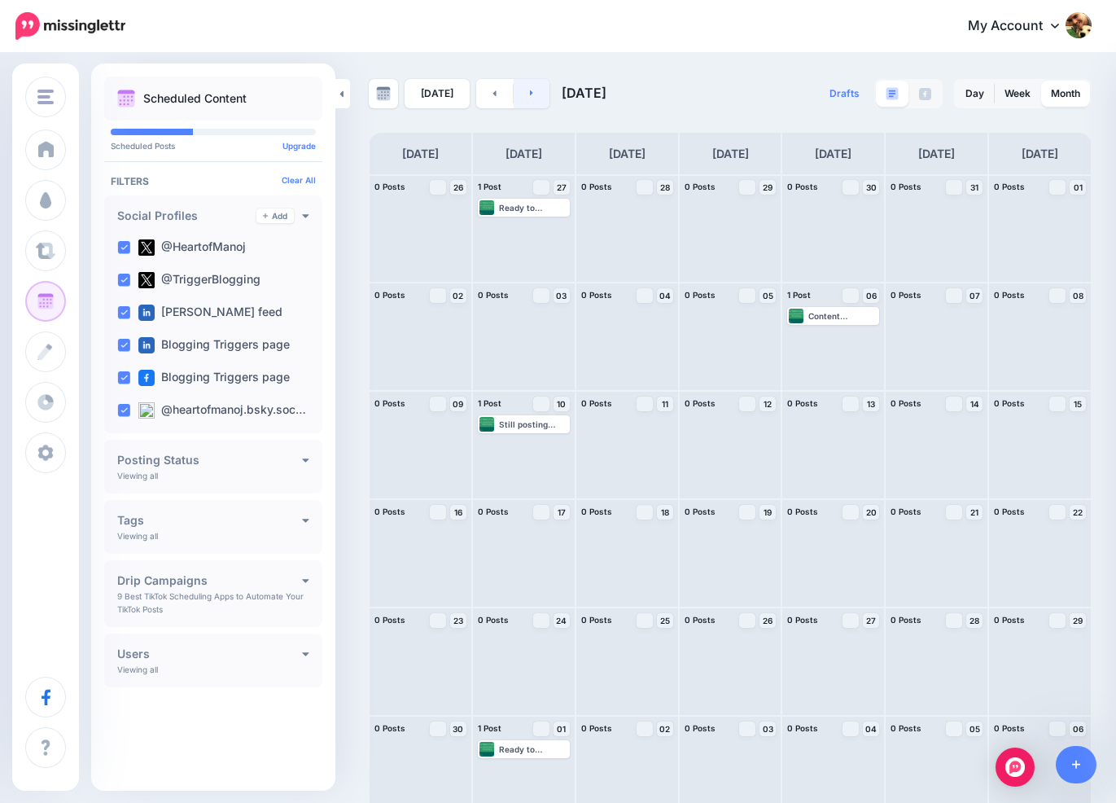
click at [539, 100] on link at bounding box center [532, 93] width 37 height 29
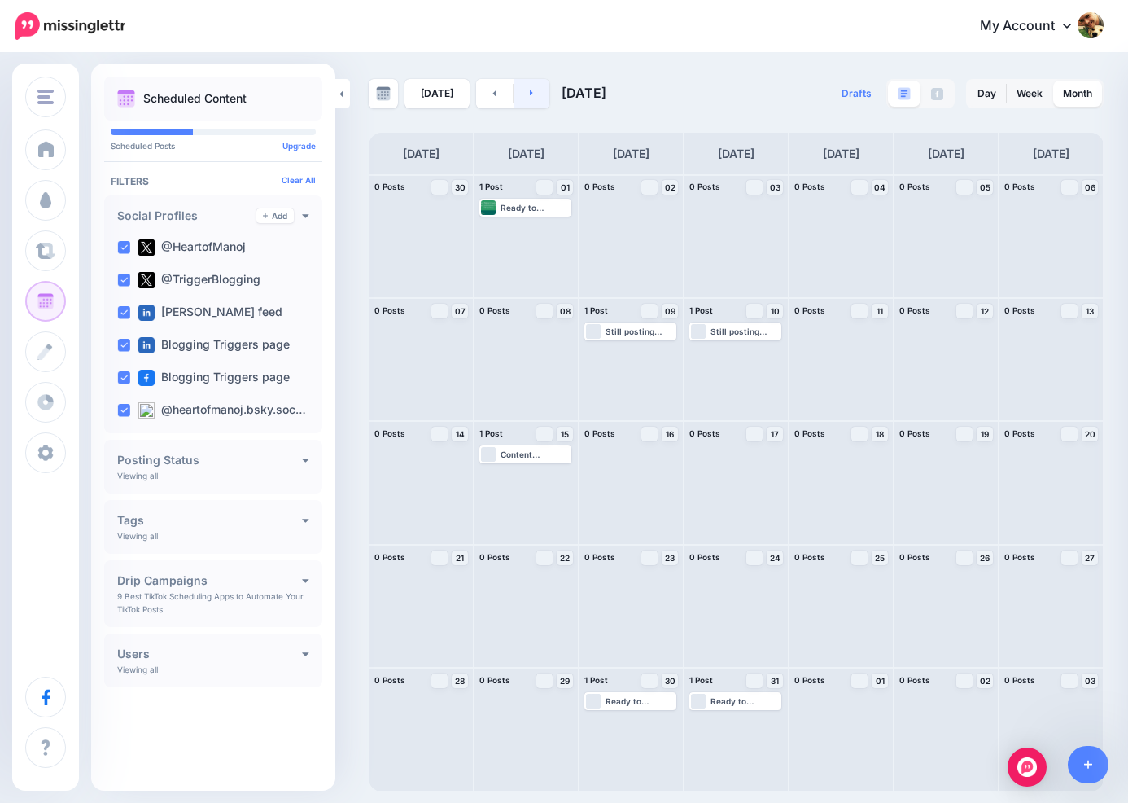
click at [539, 100] on link at bounding box center [532, 93] width 37 height 29
click at [538, 100] on link at bounding box center [532, 93] width 37 height 29
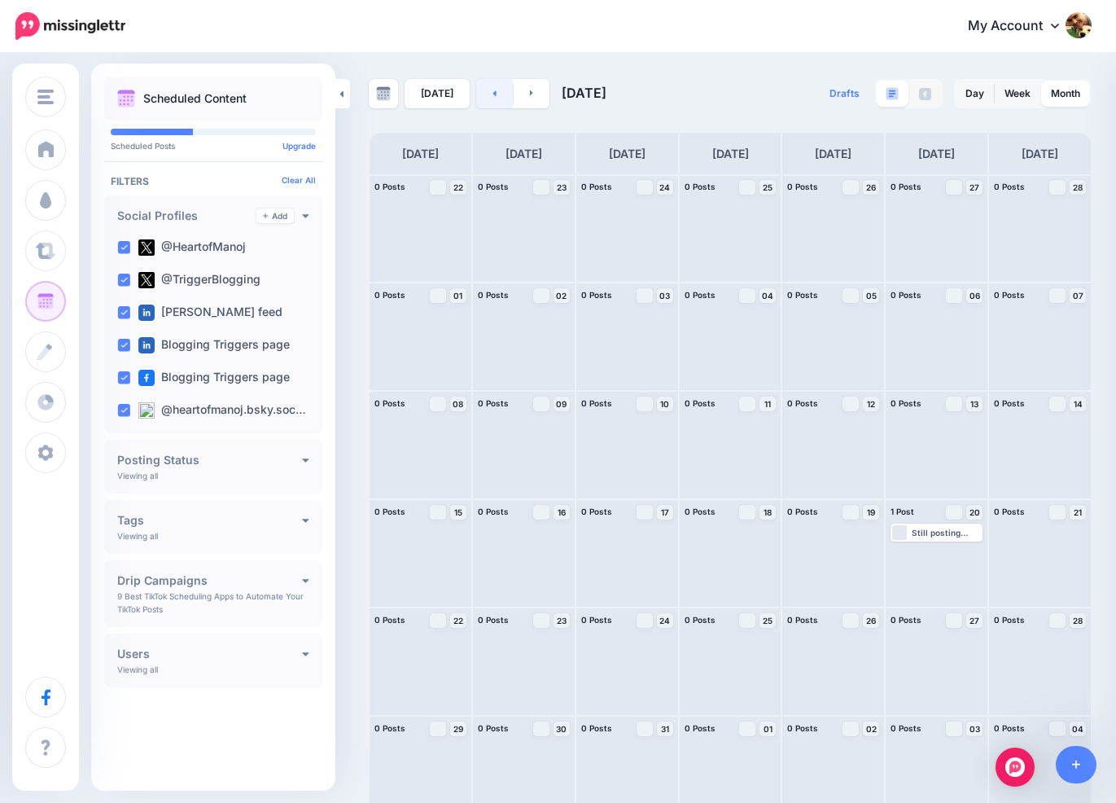
click at [493, 96] on icon at bounding box center [495, 93] width 4 height 10
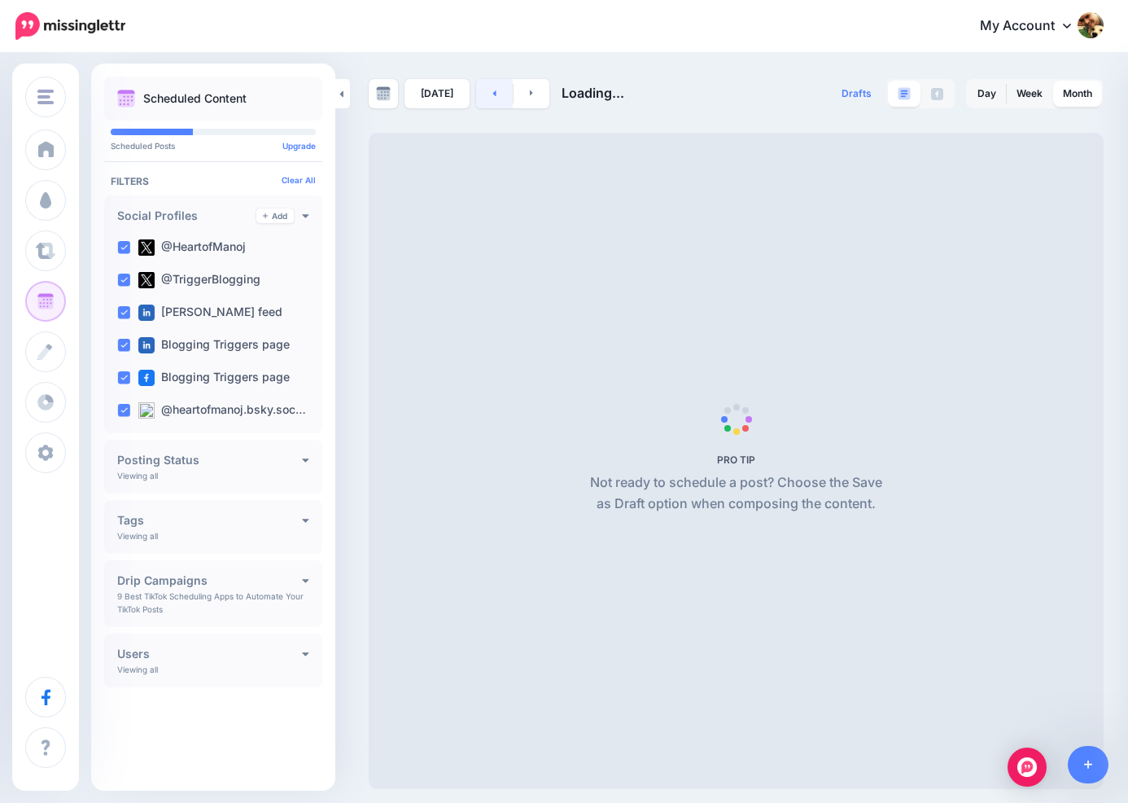
click at [493, 96] on icon at bounding box center [495, 93] width 4 height 10
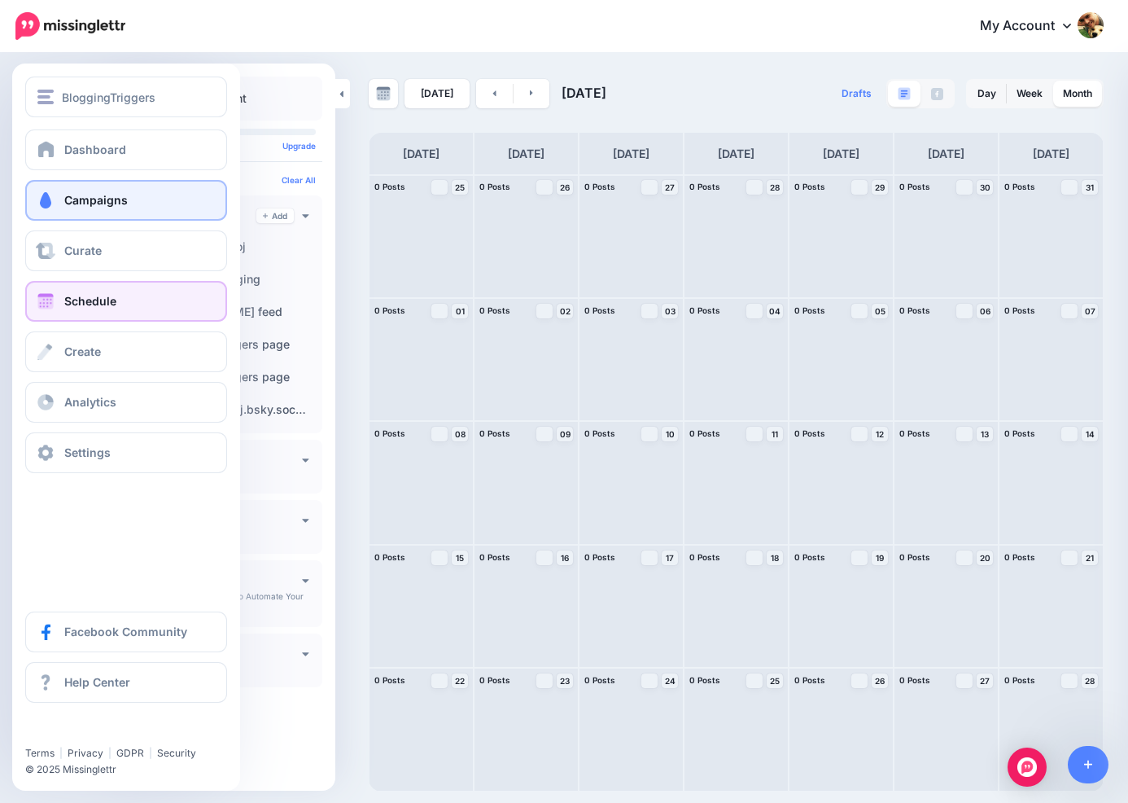
drag, startPoint x: 92, startPoint y: 196, endPoint x: 80, endPoint y: 209, distance: 17.9
click at [91, 195] on span "Campaigns" at bounding box center [95, 200] width 63 height 14
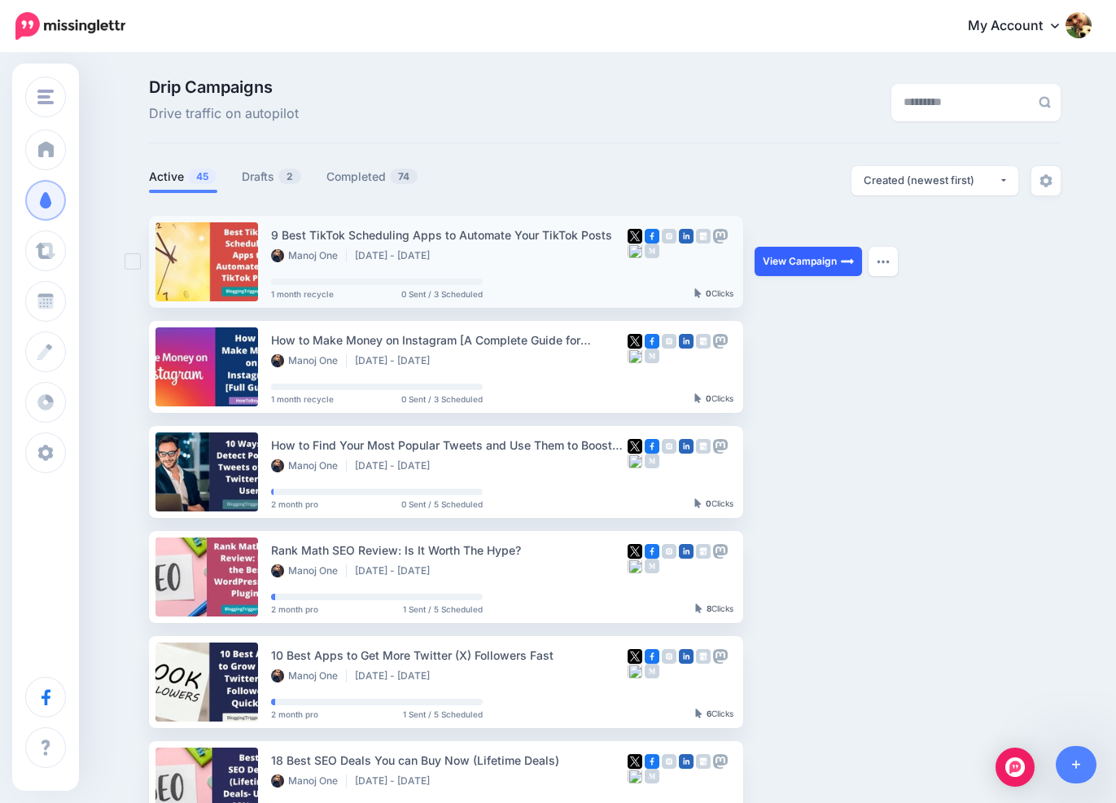
click at [828, 268] on link "View Campaign" at bounding box center [808, 261] width 107 height 29
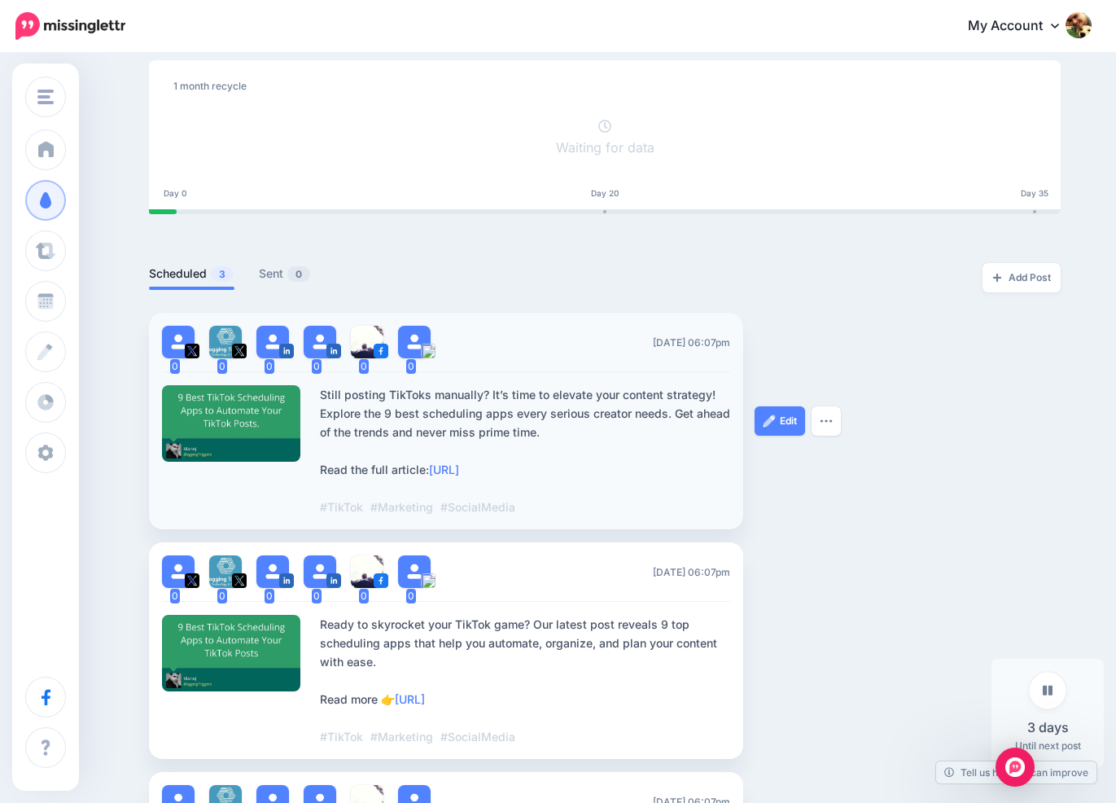
scroll to position [256, 0]
